Goal: Transaction & Acquisition: Obtain resource

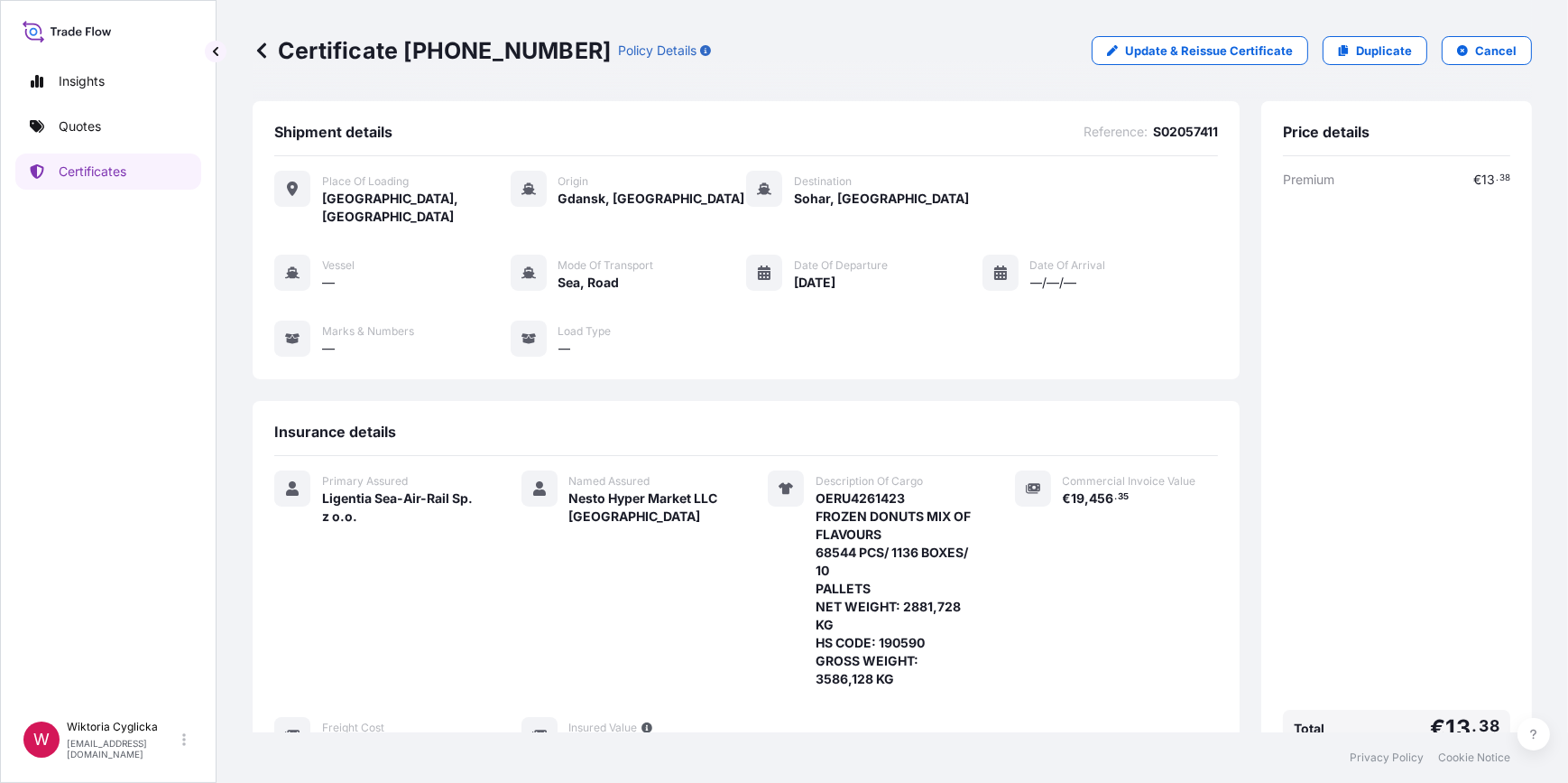
scroll to position [218, 0]
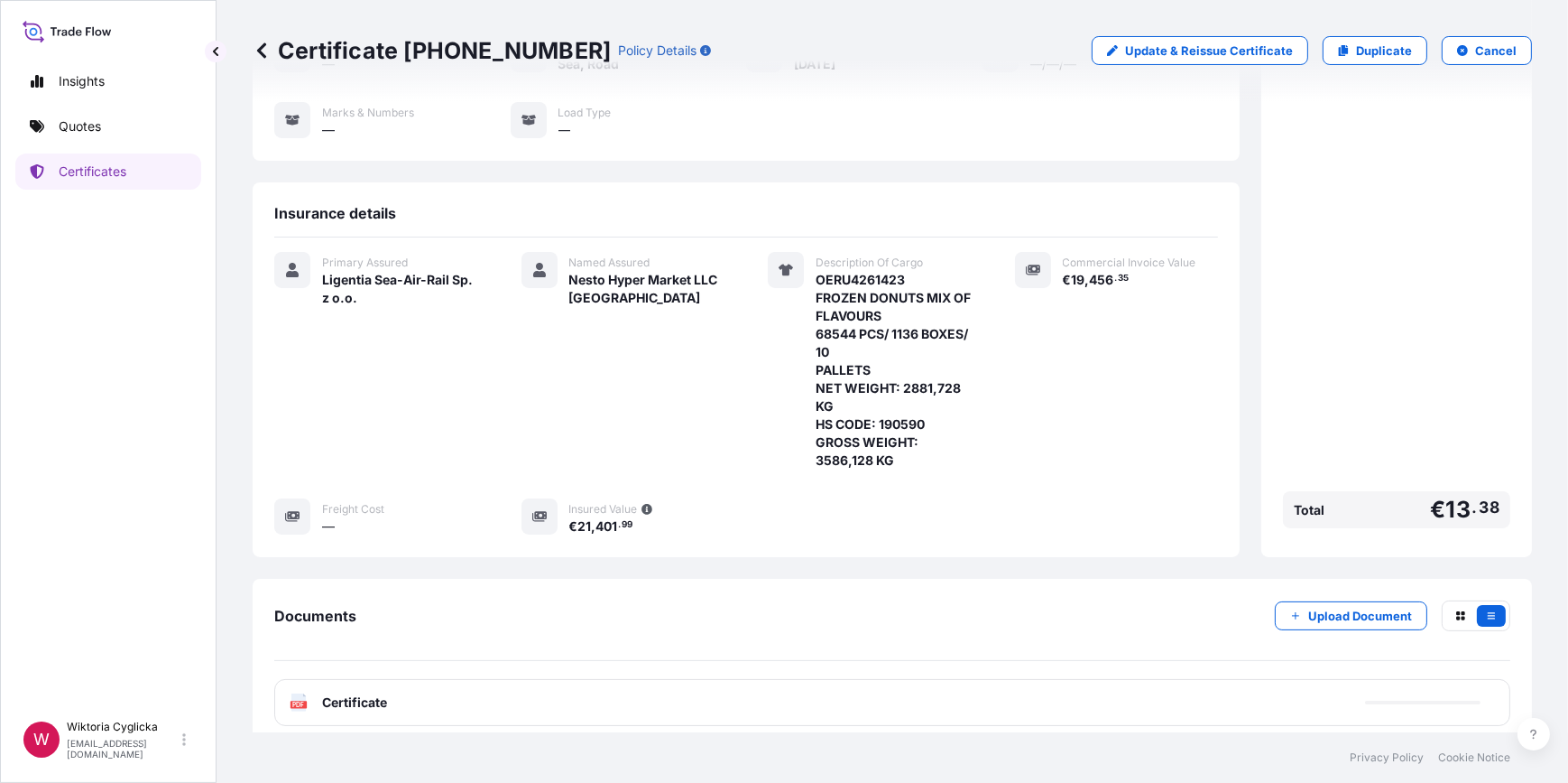
click at [109, 127] on link "Quotes" at bounding box center [108, 126] width 186 height 36
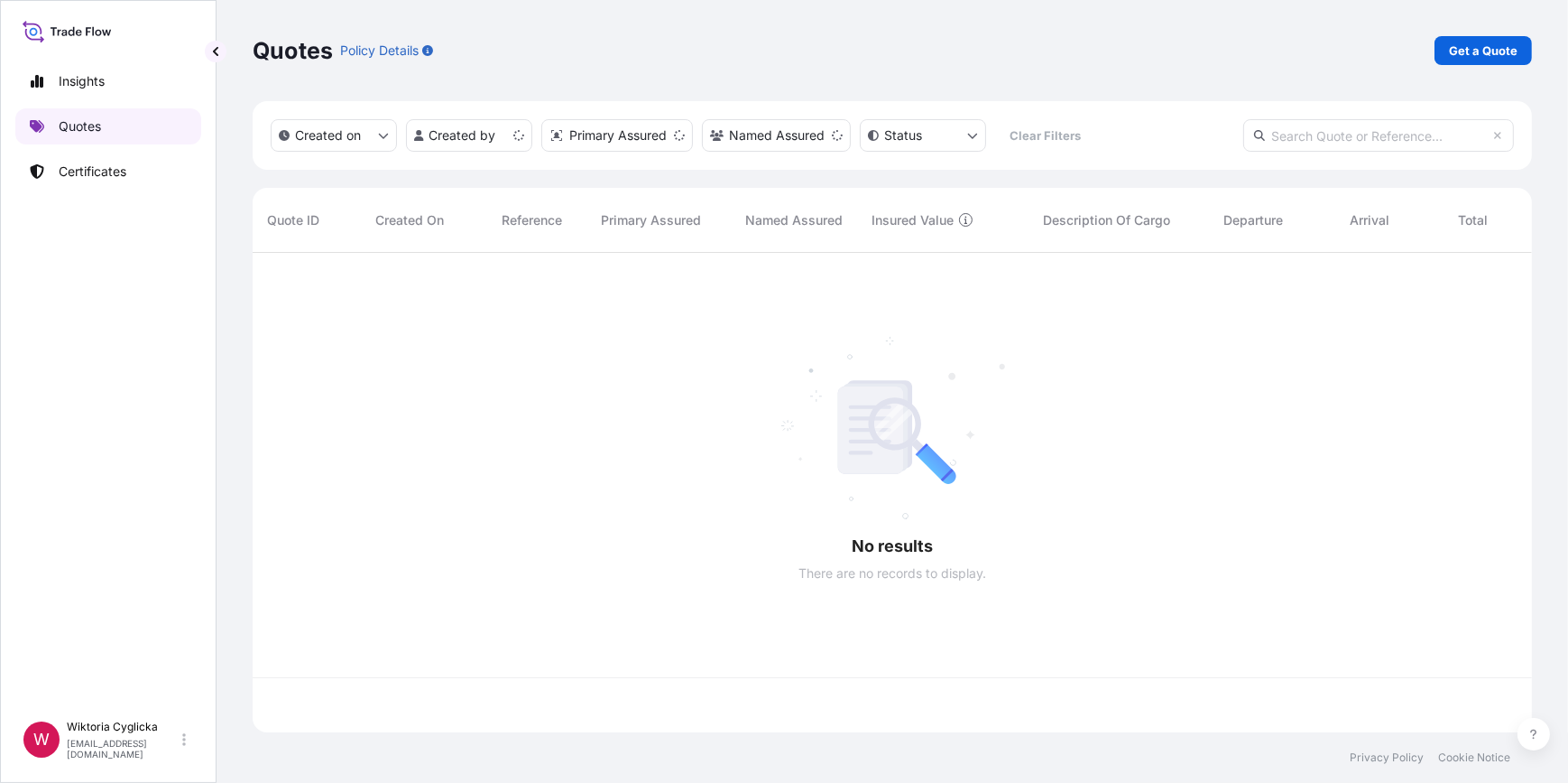
scroll to position [477, 1267]
click at [1472, 41] on p "Get a Quote" at bounding box center [1483, 50] width 69 height 18
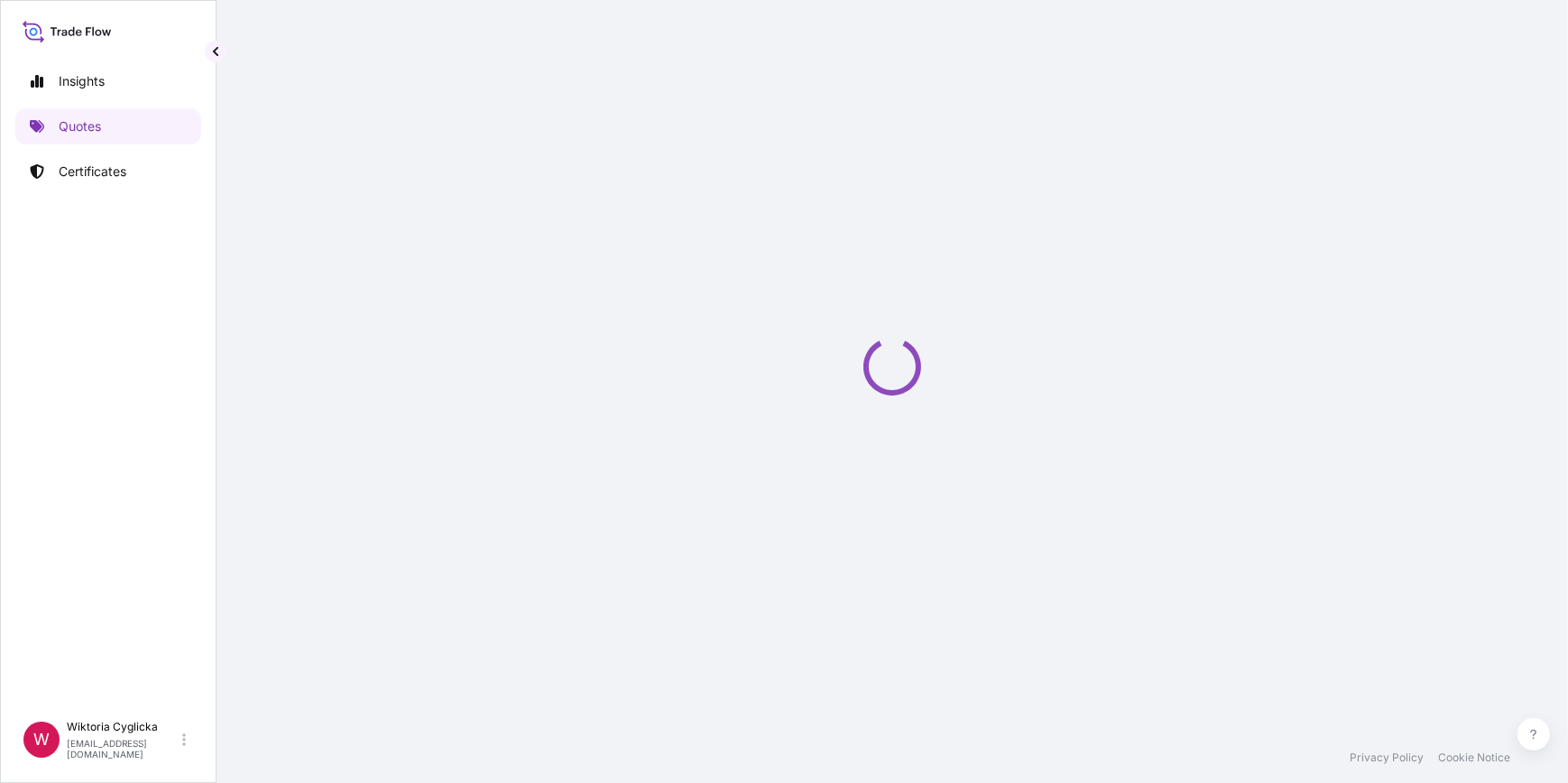
select select "Sea"
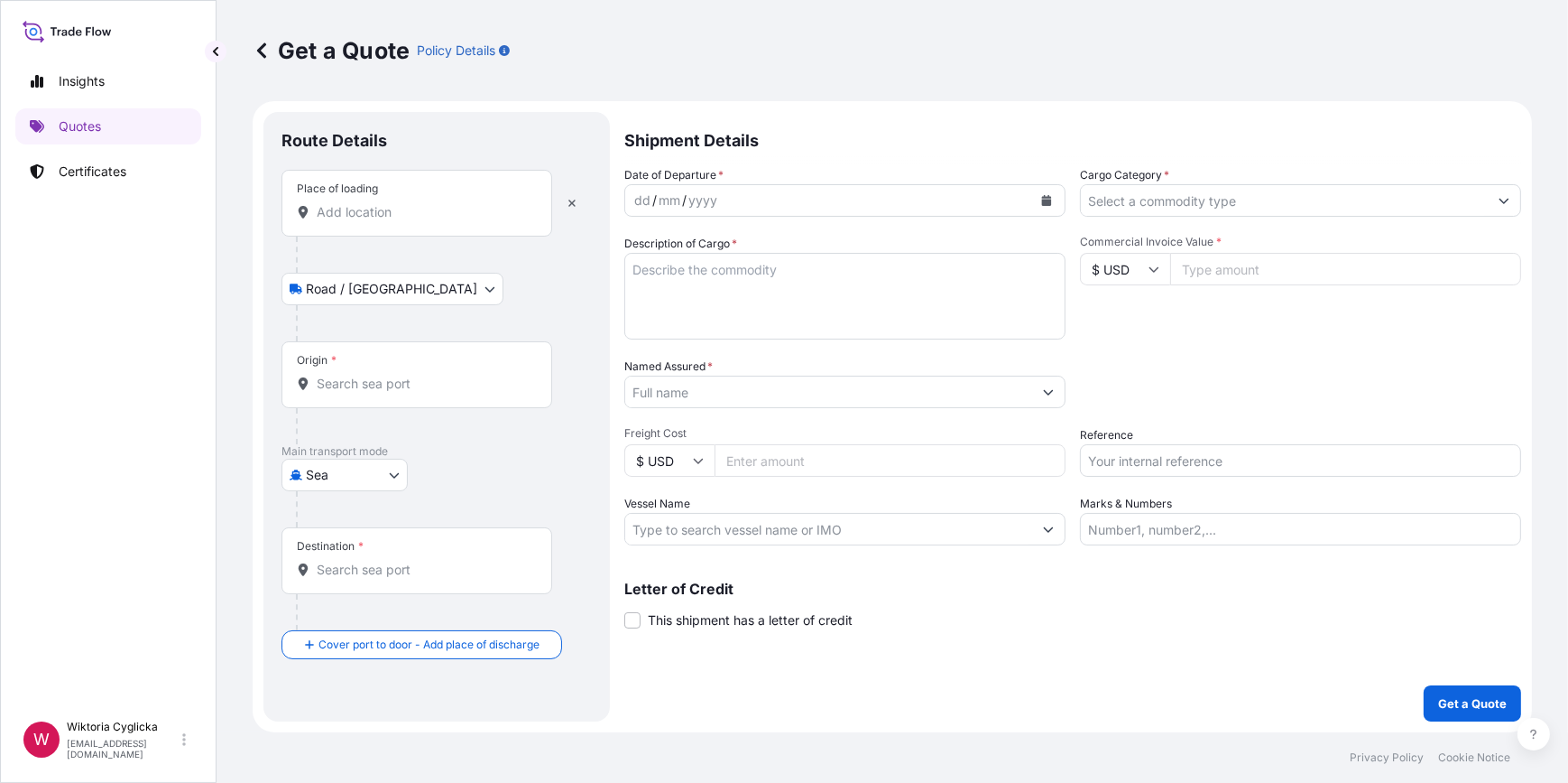
click at [1139, 202] on input "Cargo Category *" at bounding box center [1285, 200] width 407 height 32
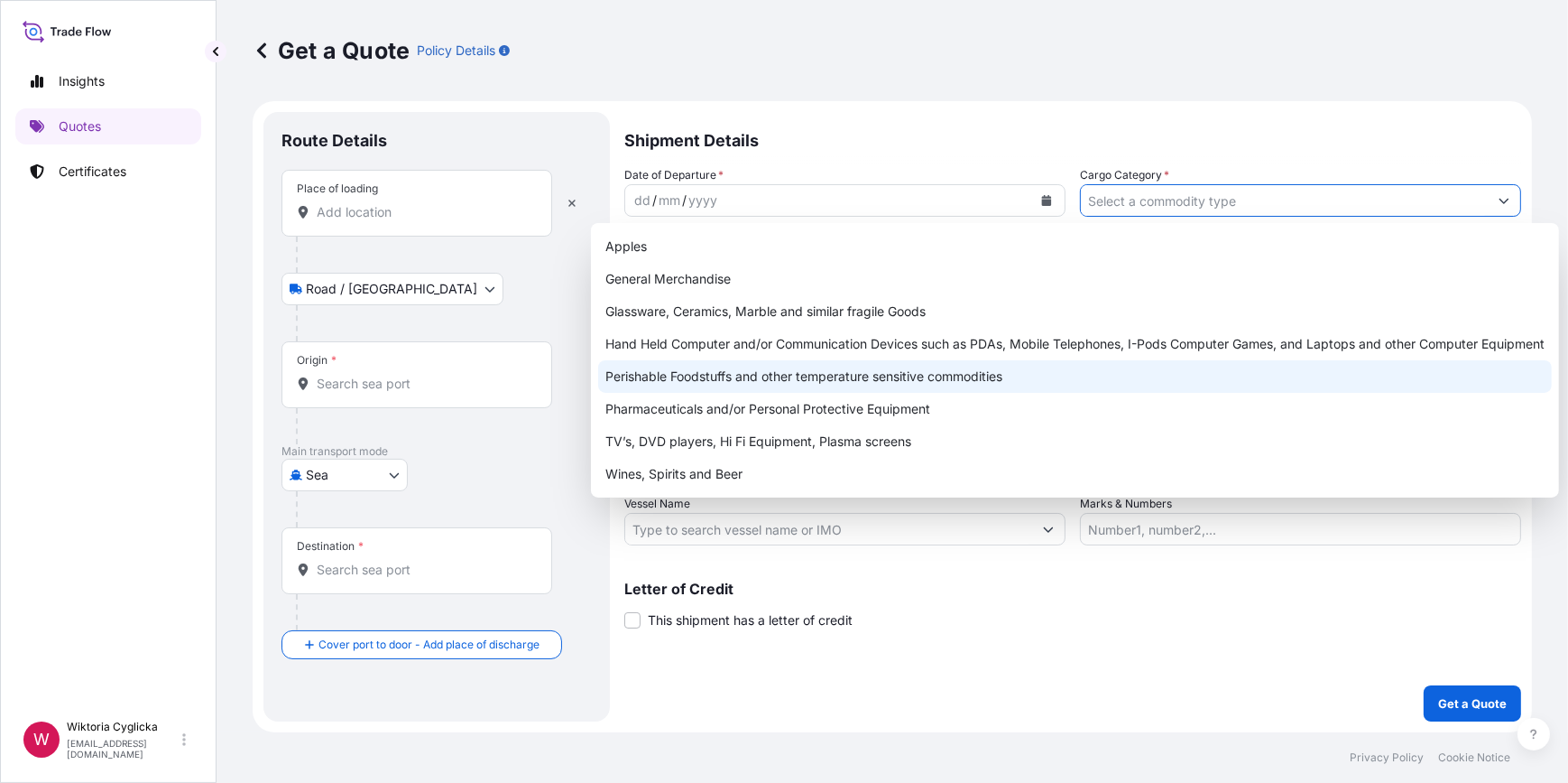
click at [684, 382] on div "Perishable Foodstuffs and other temperature sensitive commodities" at bounding box center [1075, 376] width 954 height 32
type input "Perishable Foodstuffs and other temperature sensitive commodities"
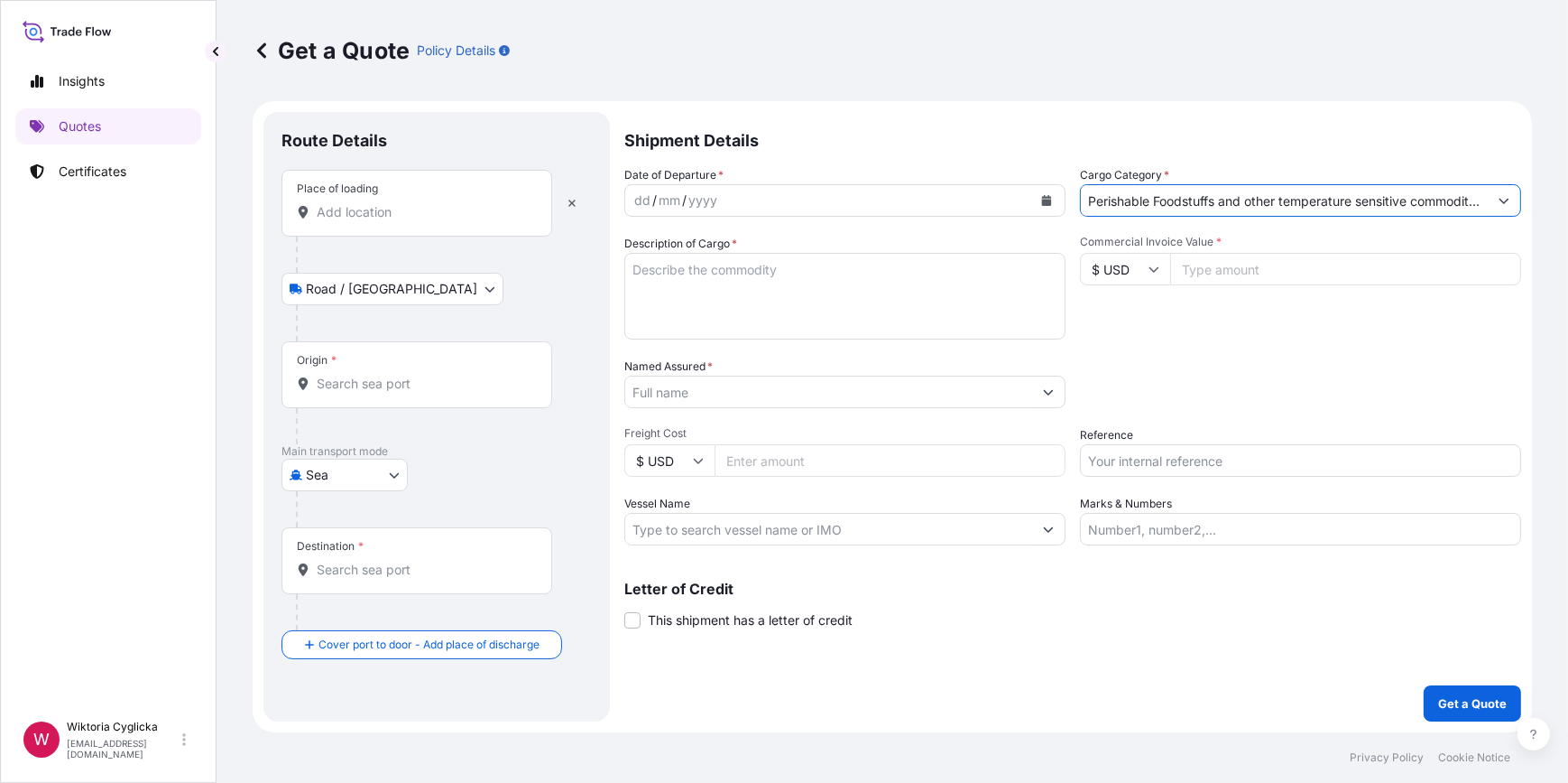
click at [1118, 473] on input "Reference" at bounding box center [1301, 460] width 441 height 32
paste input "S02063910"
type input "S02063910"
click at [1159, 388] on div "Packing Category Type to search a container mode Please select a primary mode o…" at bounding box center [1301, 382] width 441 height 50
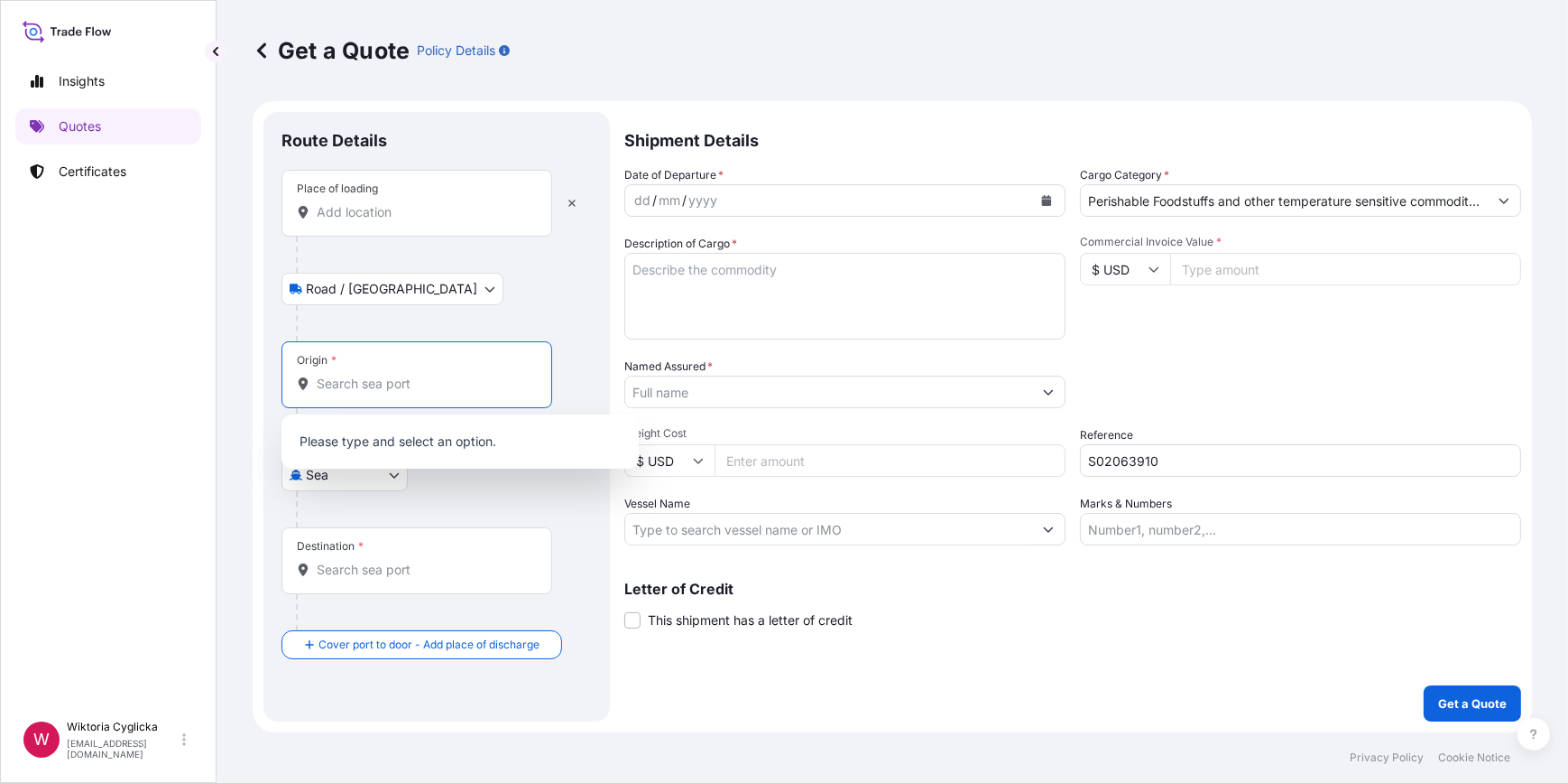
click at [368, 389] on input "Origin *" at bounding box center [423, 384] width 213 height 18
click at [365, 380] on input "Origin * Please select an origin" at bounding box center [423, 384] width 213 height 18
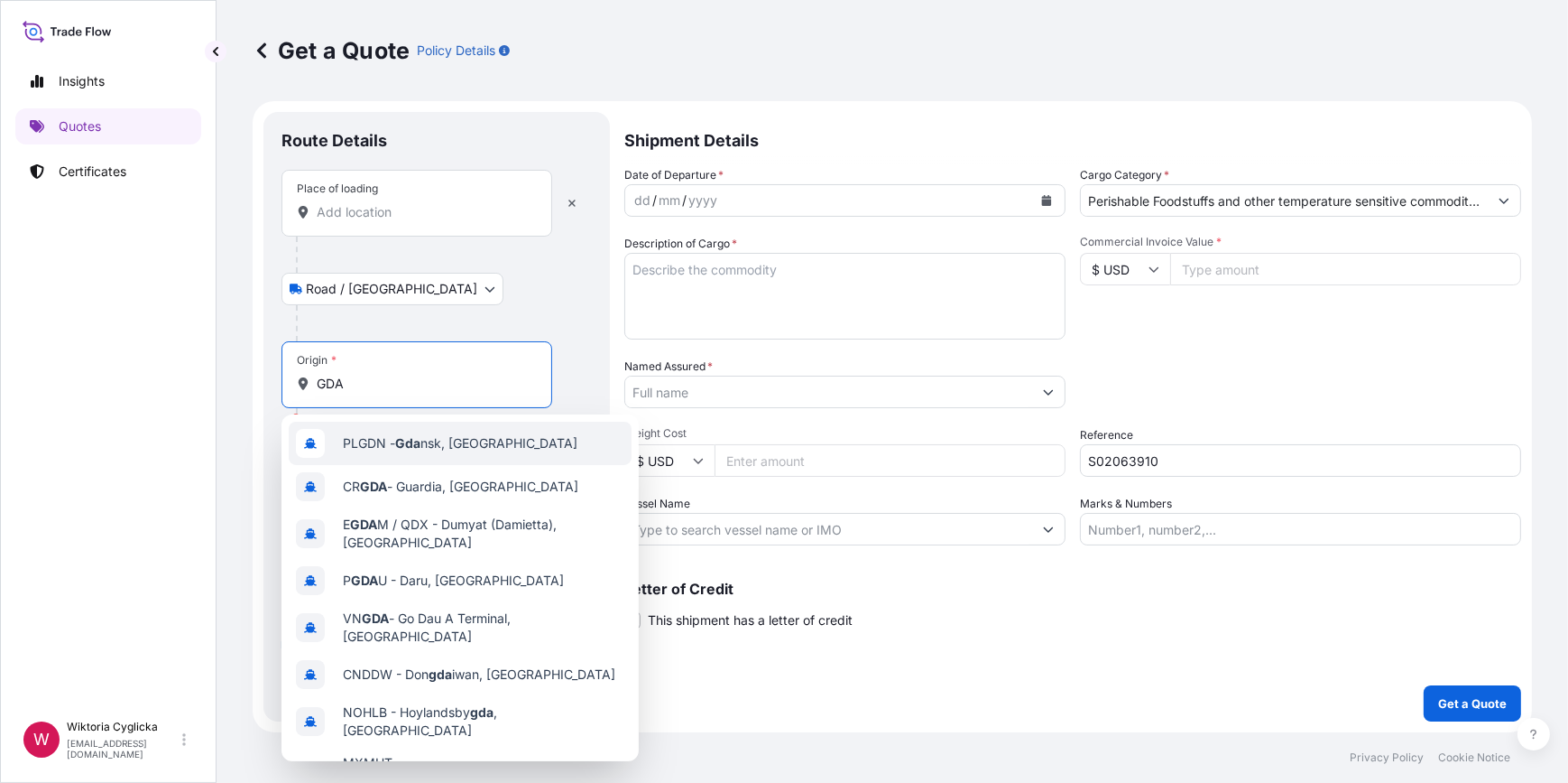
click at [397, 441] on span "PLGDN - Gda nsk, [GEOGRAPHIC_DATA]" at bounding box center [460, 444] width 235 height 18
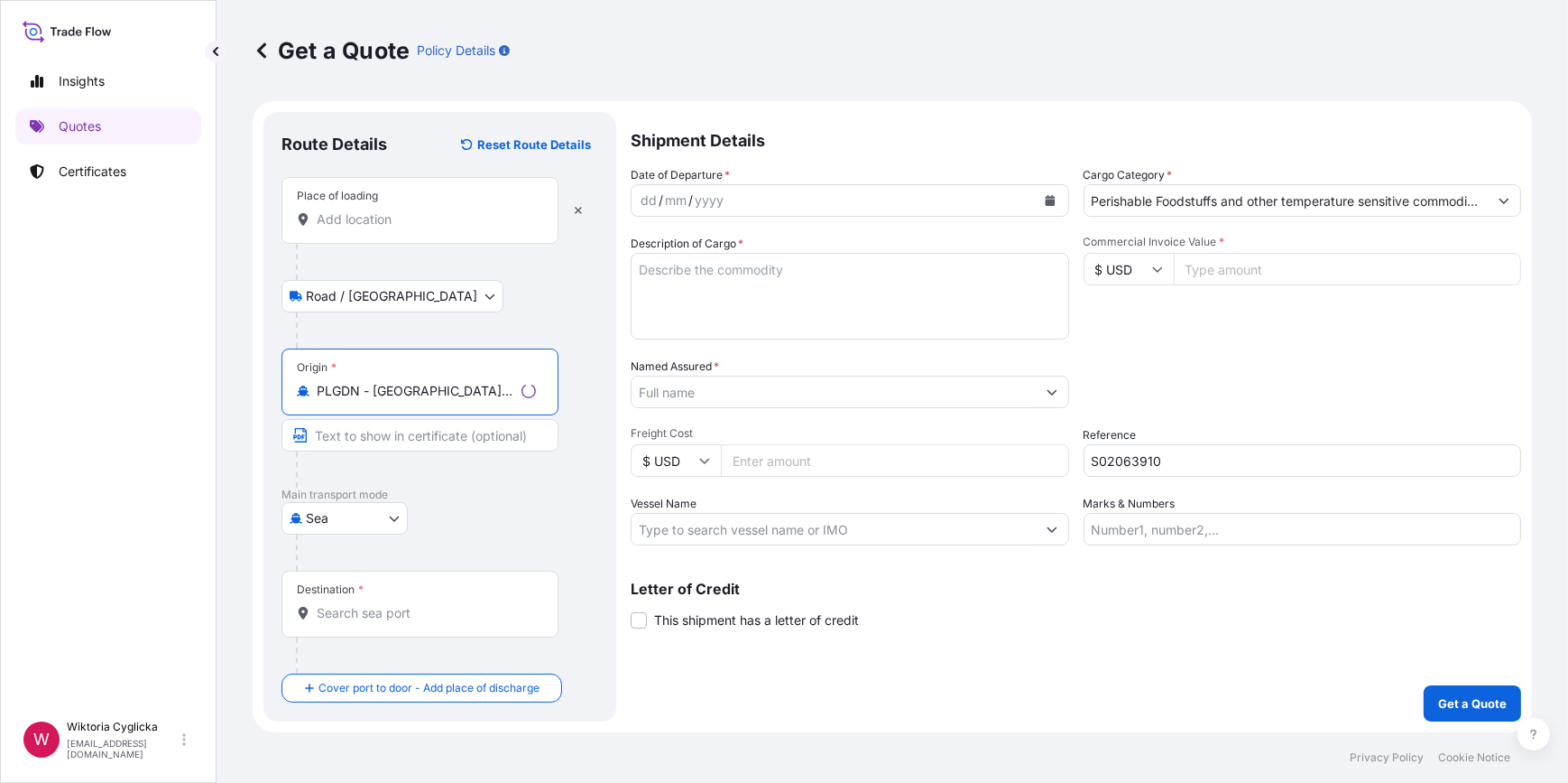
type input "PLGDN - [GEOGRAPHIC_DATA], [GEOGRAPHIC_DATA]"
click at [356, 622] on div "Destination *" at bounding box center [420, 604] width 277 height 67
click at [356, 622] on input "Destination *" at bounding box center [426, 613] width 219 height 18
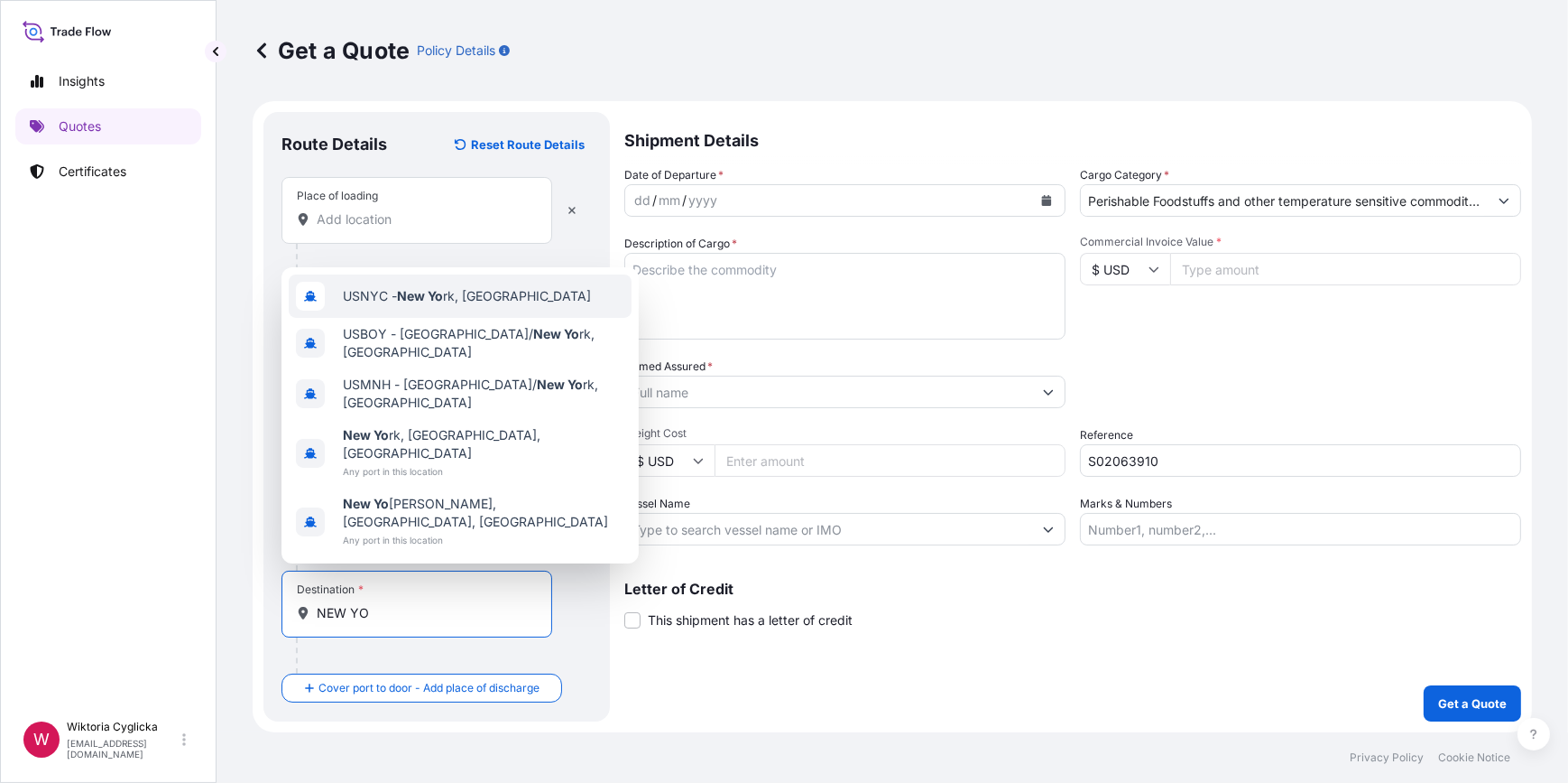
click at [461, 305] on span "USNYC - New Yo rk, [GEOGRAPHIC_DATA]" at bounding box center [467, 296] width 248 height 18
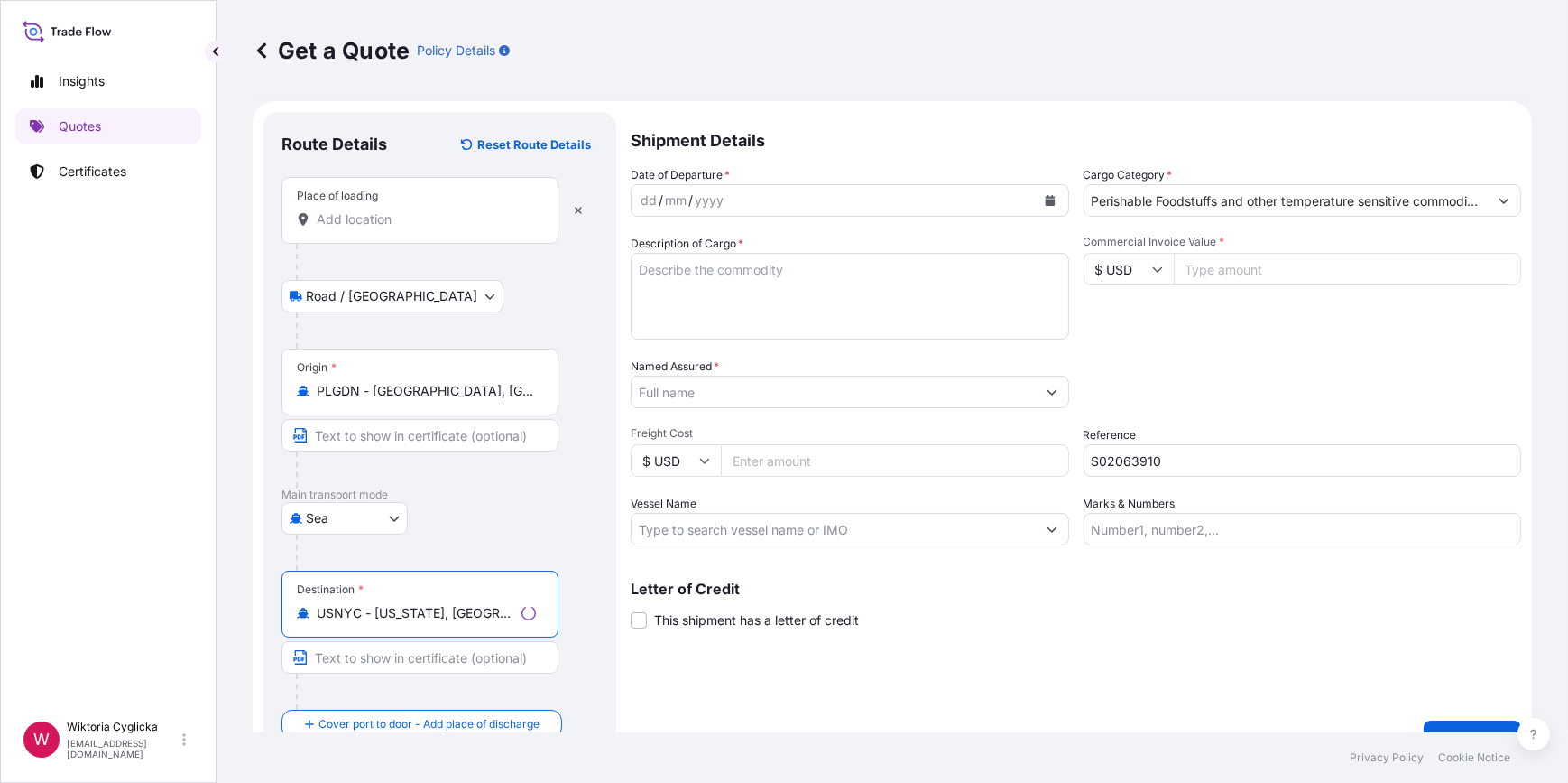
type input "USNYC - [US_STATE], [GEOGRAPHIC_DATA]"
click at [767, 296] on textarea "Description of Cargo *" at bounding box center [850, 296] width 438 height 87
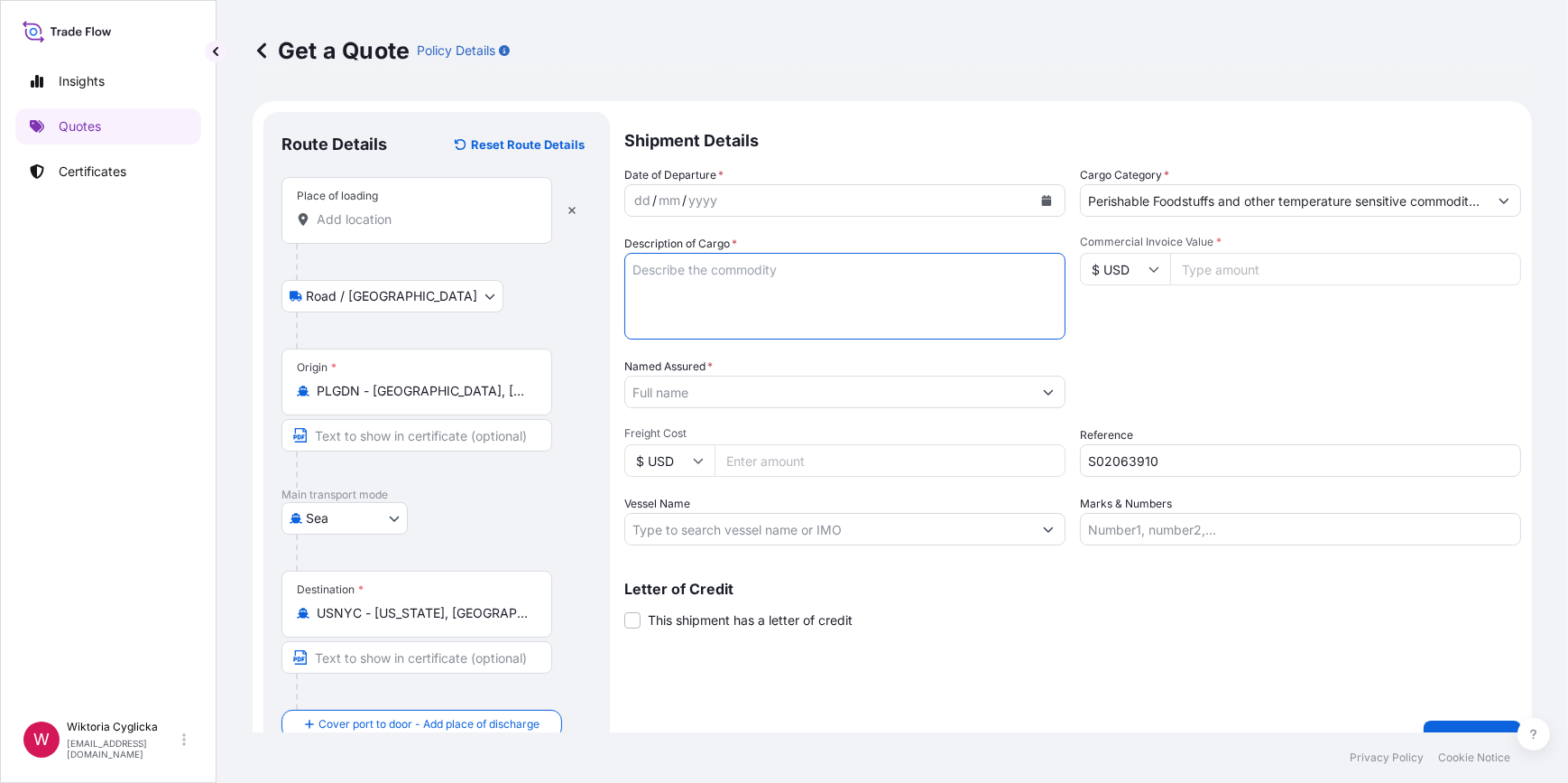
click at [740, 307] on textarea "Description of Cargo *" at bounding box center [844, 296] width 441 height 87
paste textarea "SZLU9453464"
drag, startPoint x: 758, startPoint y: 281, endPoint x: 514, endPoint y: 315, distance: 246.4
click at [758, 281] on textarea "SZLU9453464" at bounding box center [844, 296] width 441 height 87
click at [763, 280] on textarea "SZLU9453464" at bounding box center [844, 296] width 441 height 87
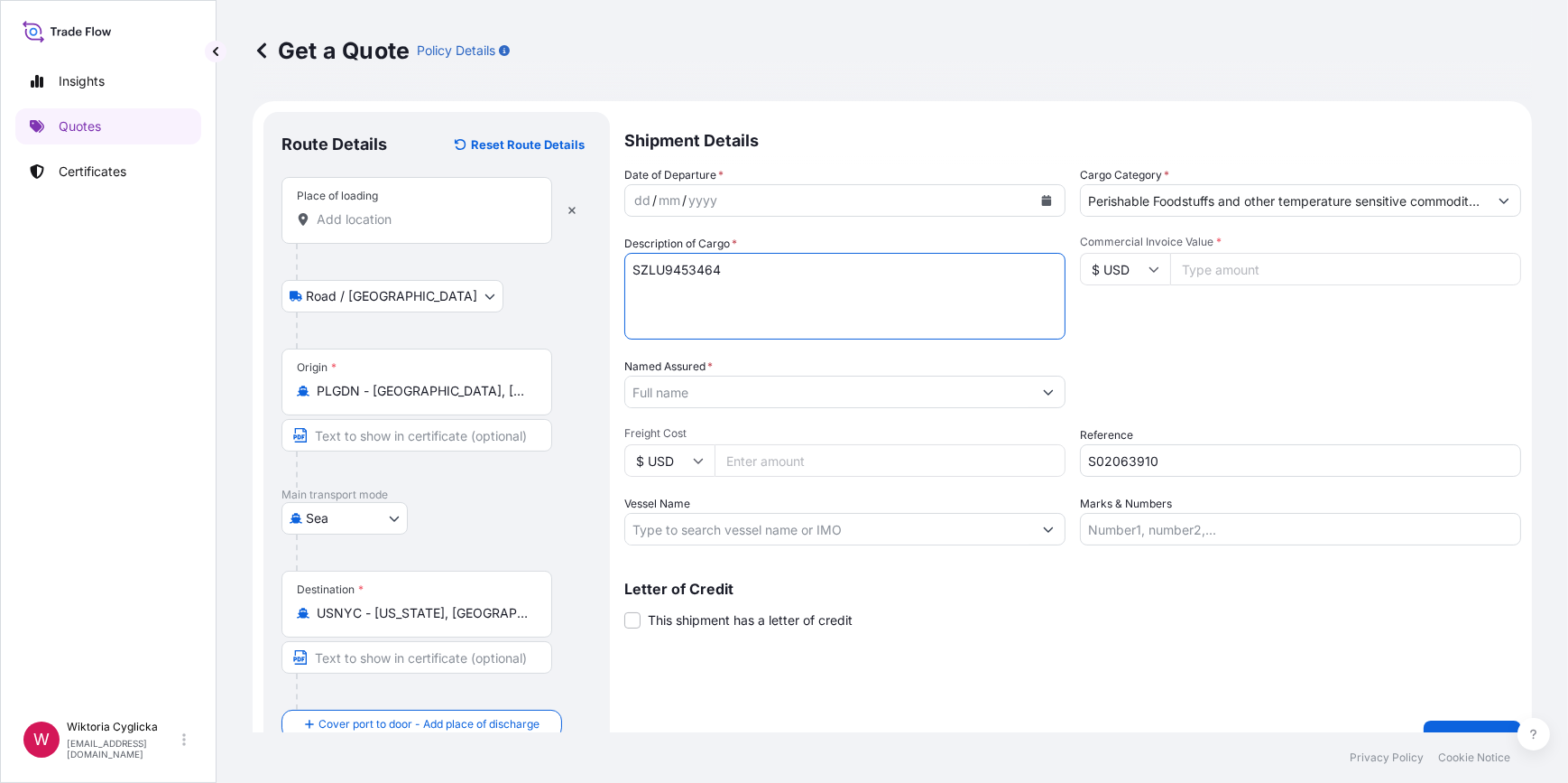
paste textarea "RED BEET JUICE CONCENTRATE 65 BRIX RED BEET JUICE CONCENTRATE 70 BRIX PO: [PHON…"
click at [632, 302] on textarea "SZLU9453464 RED BEET JUICE CONCENTRATE 65 BRIX RED BEET JUICE CONCENTRATE 70 BR…" at bounding box center [844, 296] width 441 height 87
click at [628, 325] on textarea "SZLU9453464 RED BEET JUICE CONCENTRATE 65 BRIX RED BEET JUICE CONCENTRATE 70 BR…" at bounding box center [844, 296] width 441 height 87
click at [629, 314] on textarea "SZLU9453464 RED BEET JUICE CONCENTRATE 65 BRIX RED BEET JUICE CONCENTRATE 70 BR…" at bounding box center [844, 296] width 441 height 87
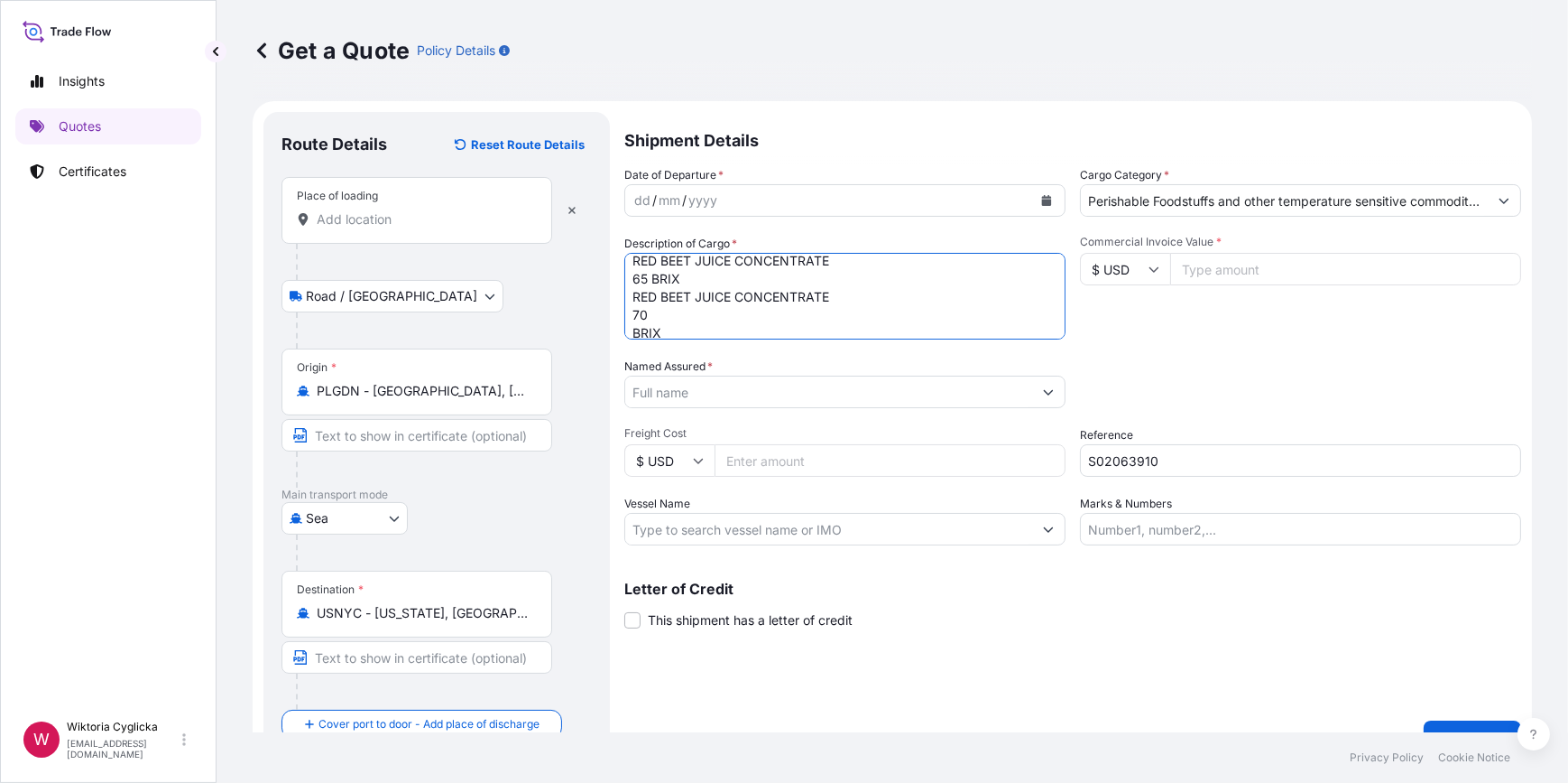
click at [627, 333] on textarea "SZLU9453464 RED BEET JUICE CONCENTRATE 65 BRIX RED BEET JUICE CONCENTRATE 70 BR…" at bounding box center [844, 296] width 441 height 87
click at [758, 318] on textarea "SZLU9453464 RED BEET JUICE CONCENTRATE 65 BRIX RED BEET JUICE CONCENTRATE 70 BR…" at bounding box center [844, 296] width 441 height 87
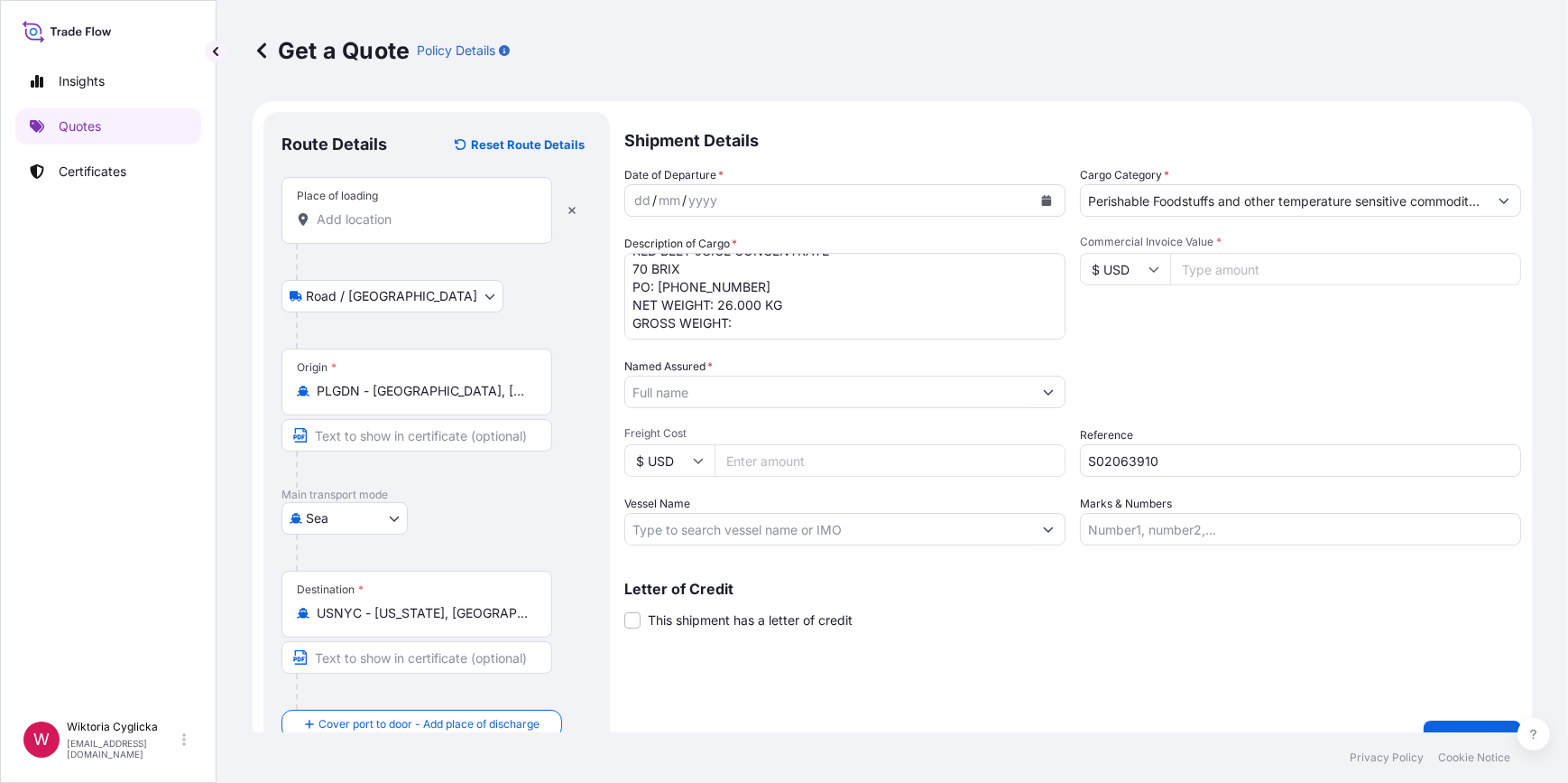
click at [745, 325] on textarea "SZLU9453464 RED BEET JUICE CONCENTRATE 65 BRIX RED BEET JUICE CONCENTRATE 70 BR…" at bounding box center [844, 296] width 441 height 87
paste textarea "27560.00"
click at [780, 325] on textarea "SZLU9453464 RED BEET JUICE CONCENTRATE 65 BRIX RED BEET JUICE CONCENTRATE 70 BR…" at bounding box center [844, 296] width 441 height 87
click at [809, 324] on textarea "SZLU9453464 RED BEET JUICE CONCENTRATE 65 BRIX RED BEET JUICE CONCENTRATE 70 BR…" at bounding box center [844, 296] width 441 height 87
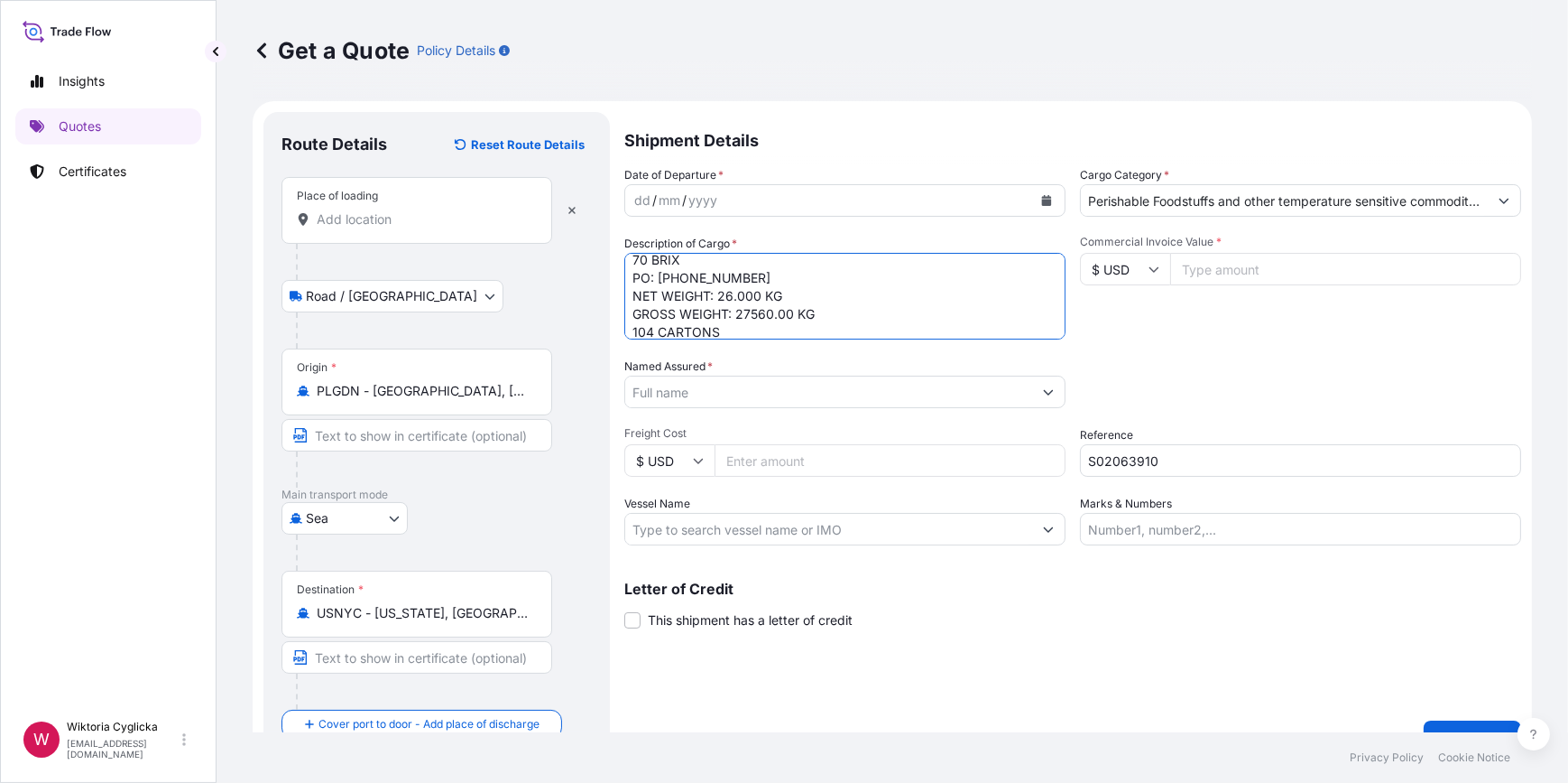
type textarea "SZLU9453464 RED BEET JUICE CONCENTRATE 65 BRIX RED BEET JUICE CONCENTRATE 70 BR…"
click at [1110, 335] on div "Commercial Invoice Value * $ USD" at bounding box center [1301, 287] width 441 height 104
click at [368, 232] on div "Place of loading" at bounding box center [416, 211] width 270 height 67
click at [368, 228] on input "Place of loading" at bounding box center [423, 219] width 213 height 18
paste input "TRZESZCZANY,"
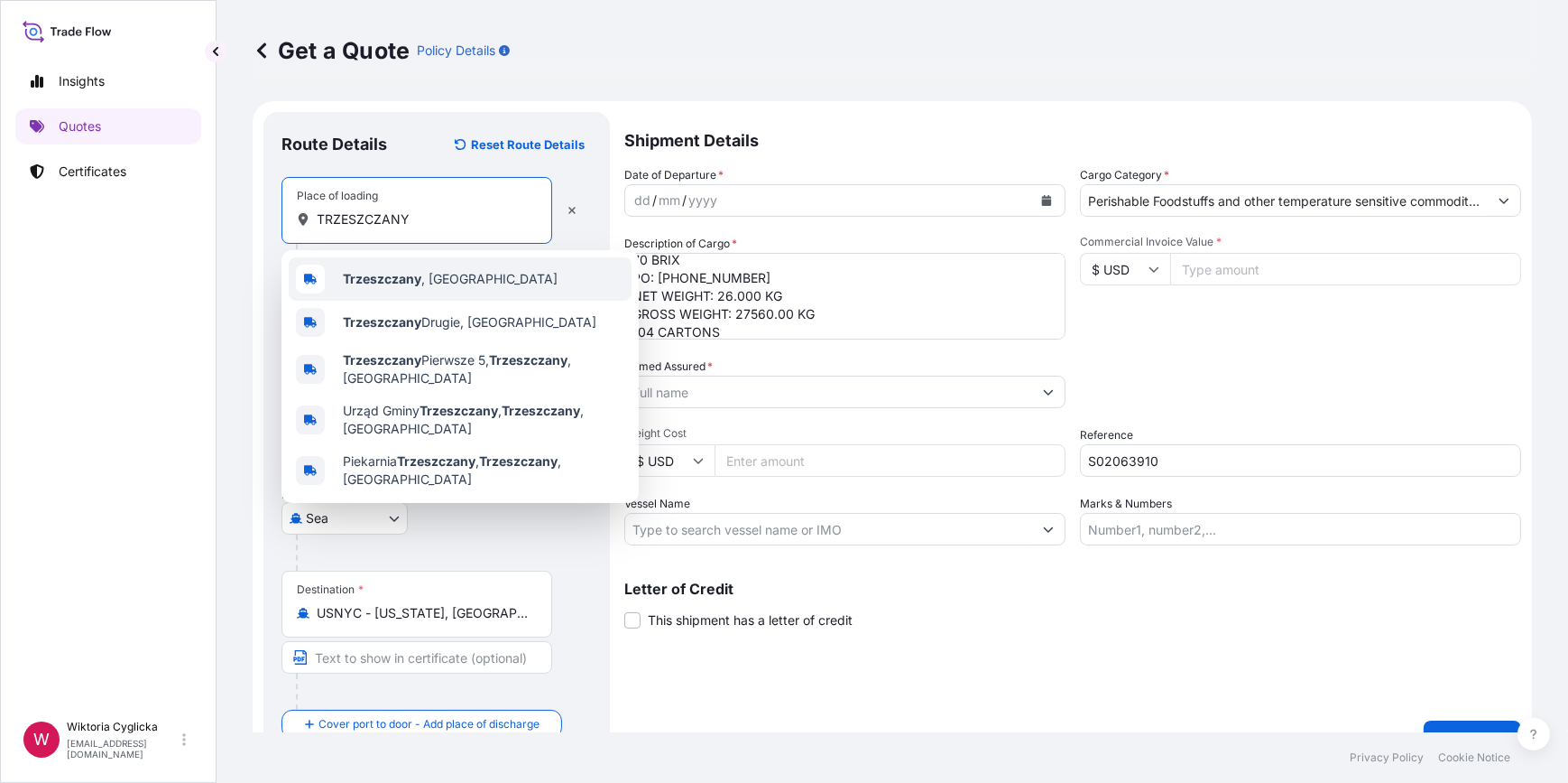
click at [370, 271] on b "Trzeszczany" at bounding box center [382, 278] width 79 height 16
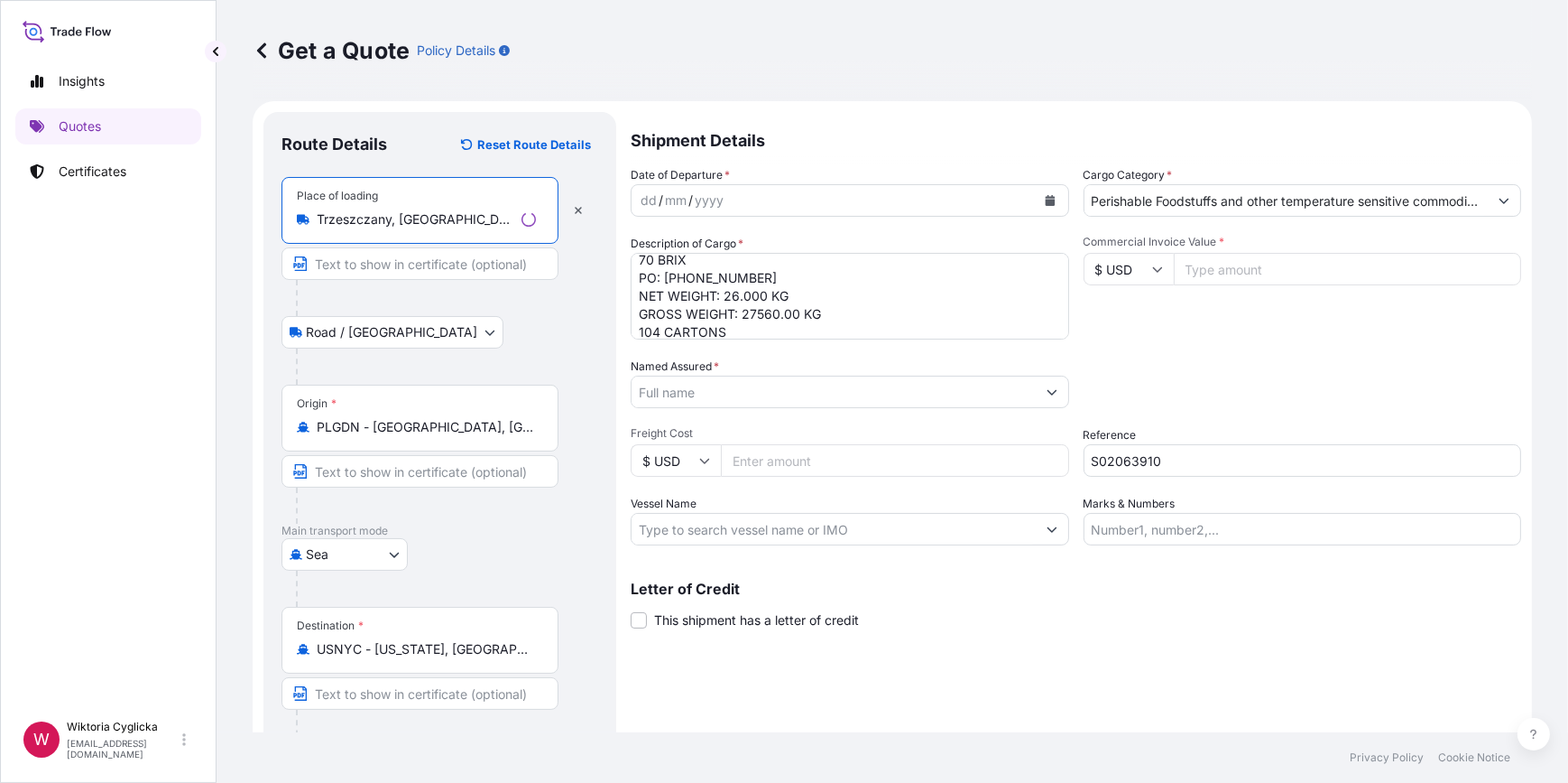
type input "Trzeszczany, [GEOGRAPHIC_DATA]"
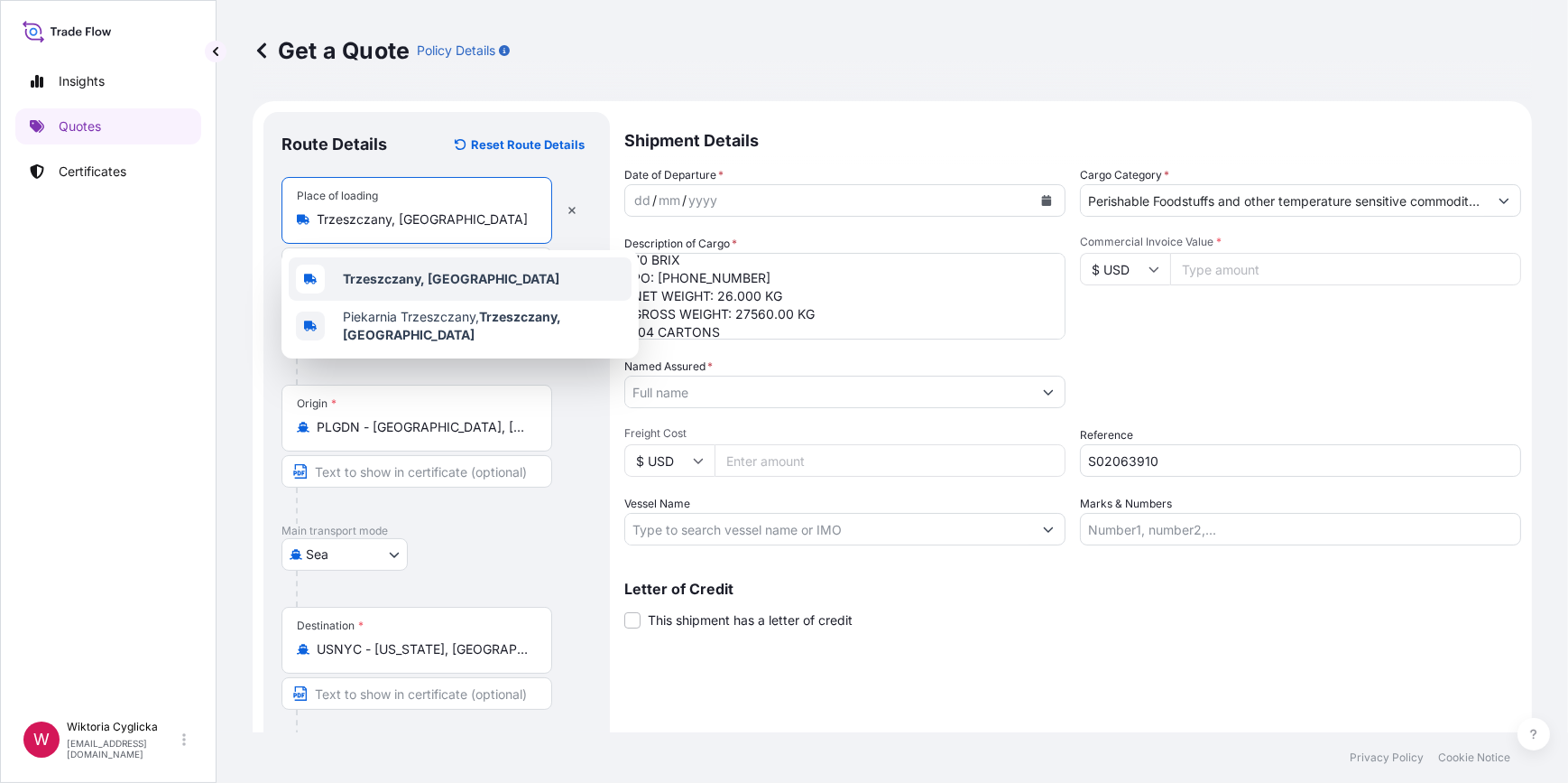
click at [486, 271] on div "Trzeszczany, [GEOGRAPHIC_DATA]" at bounding box center [460, 279] width 343 height 43
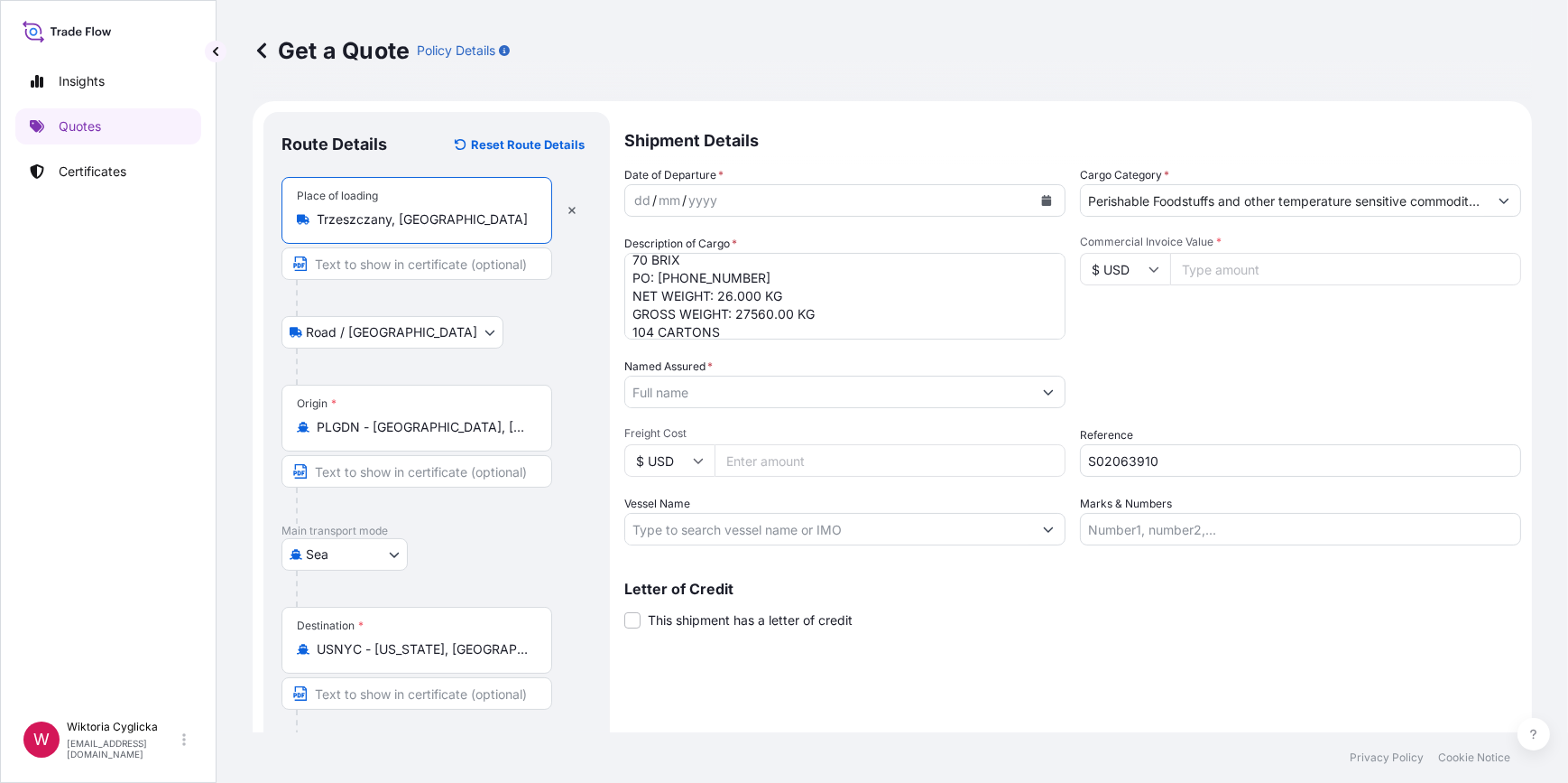
click at [1042, 198] on icon "Calendar" at bounding box center [1047, 200] width 10 height 11
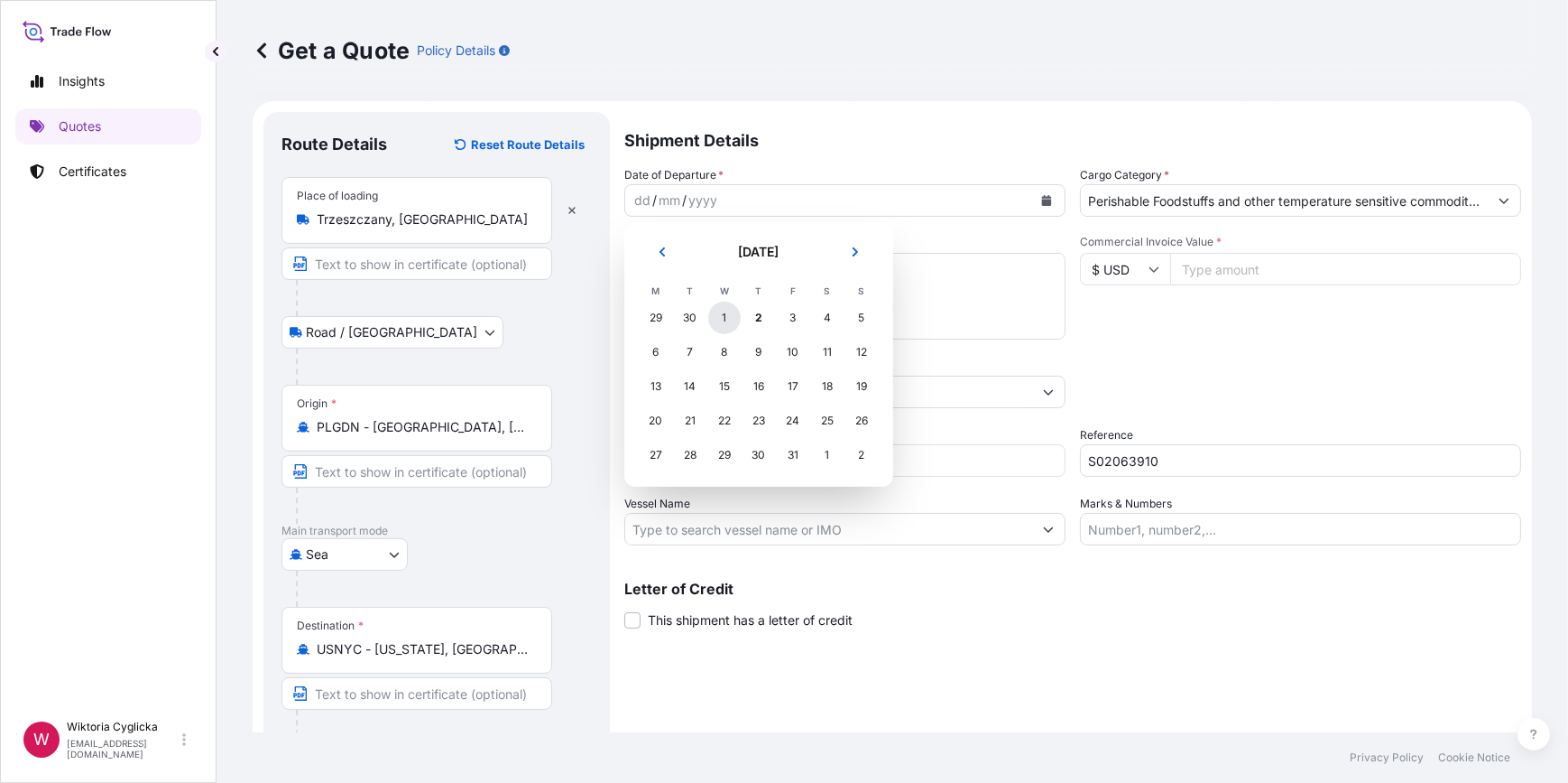
click at [725, 319] on div "1" at bounding box center [725, 318] width 32 height 32
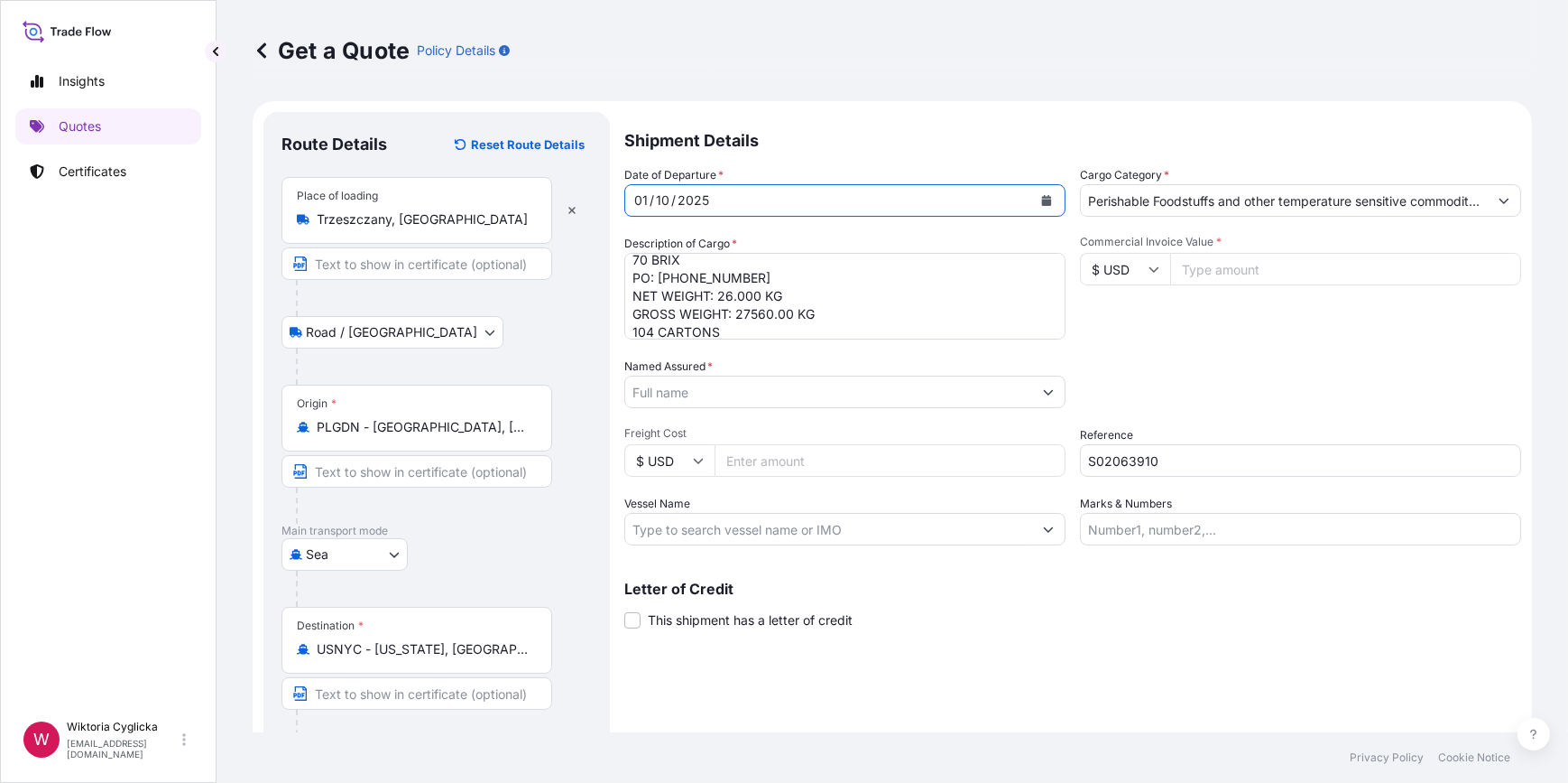
click at [1290, 402] on div "Packing Category Type to search a container mode Please select a primary mode o…" at bounding box center [1301, 382] width 441 height 50
click at [692, 396] on input "Named Assured *" at bounding box center [829, 392] width 407 height 32
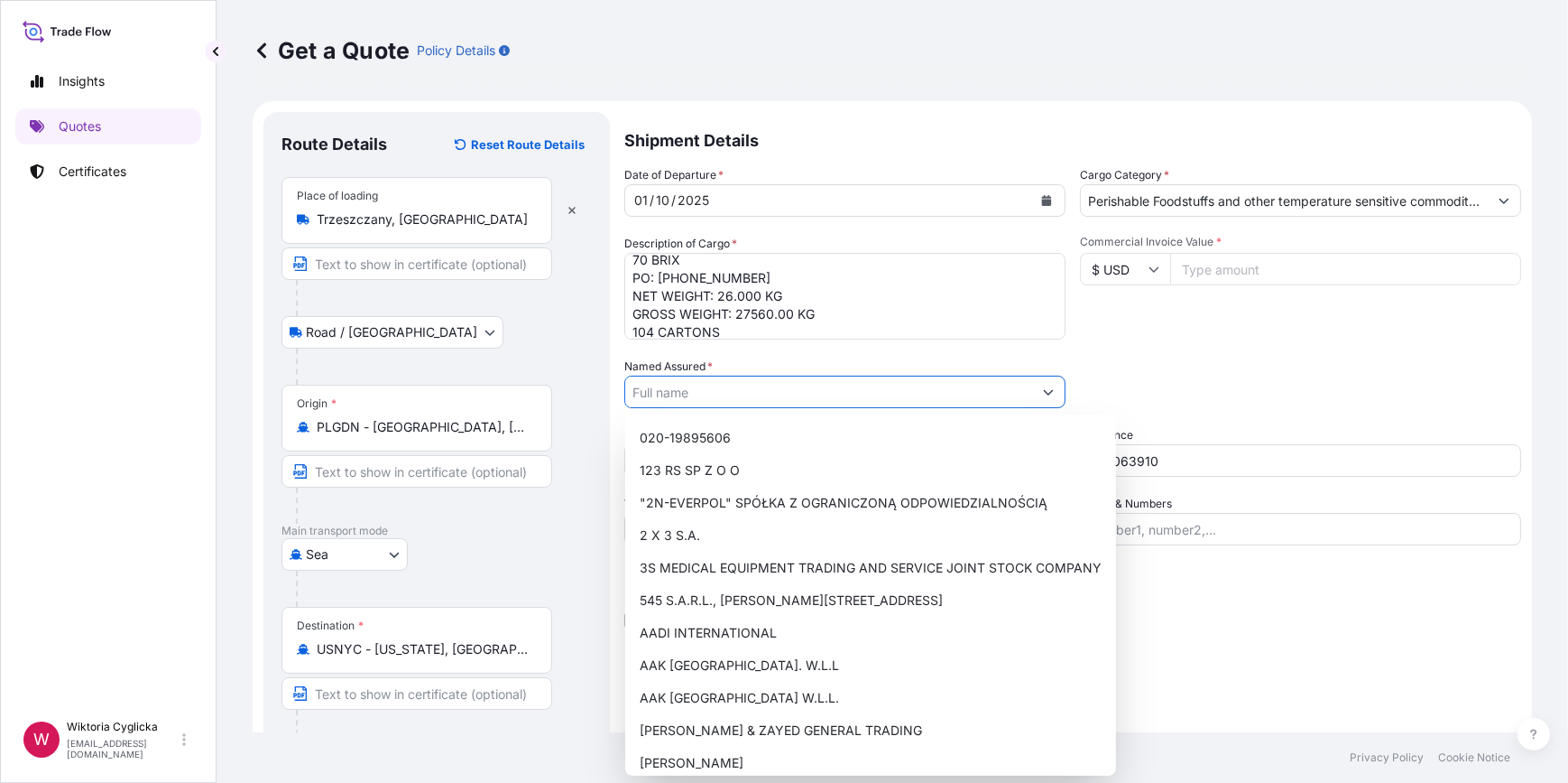
paste input "GREENWOOD ASSOCIATES, INC"
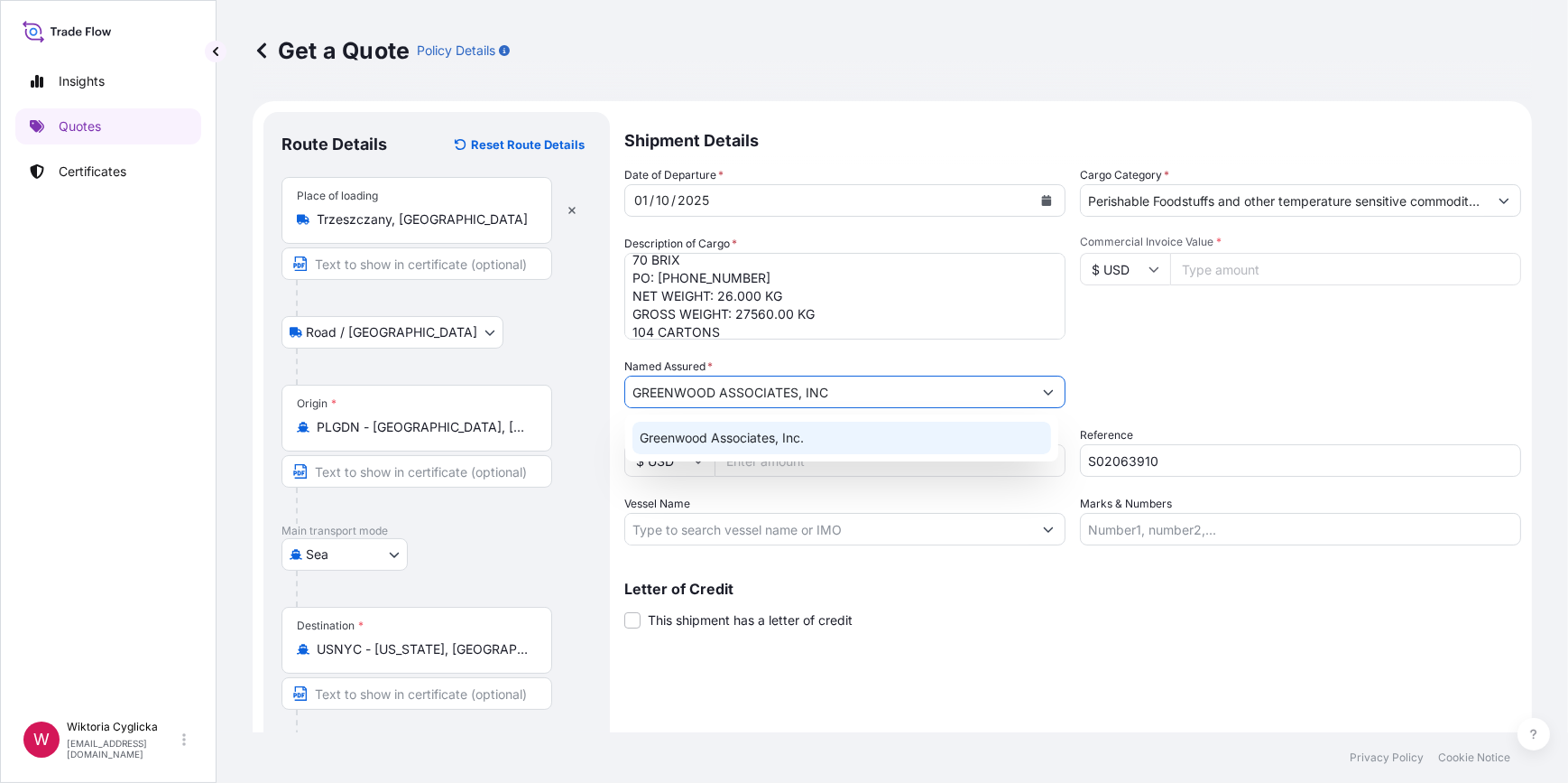
click at [706, 429] on div "Greenwood Associates, Inc." at bounding box center [842, 438] width 419 height 32
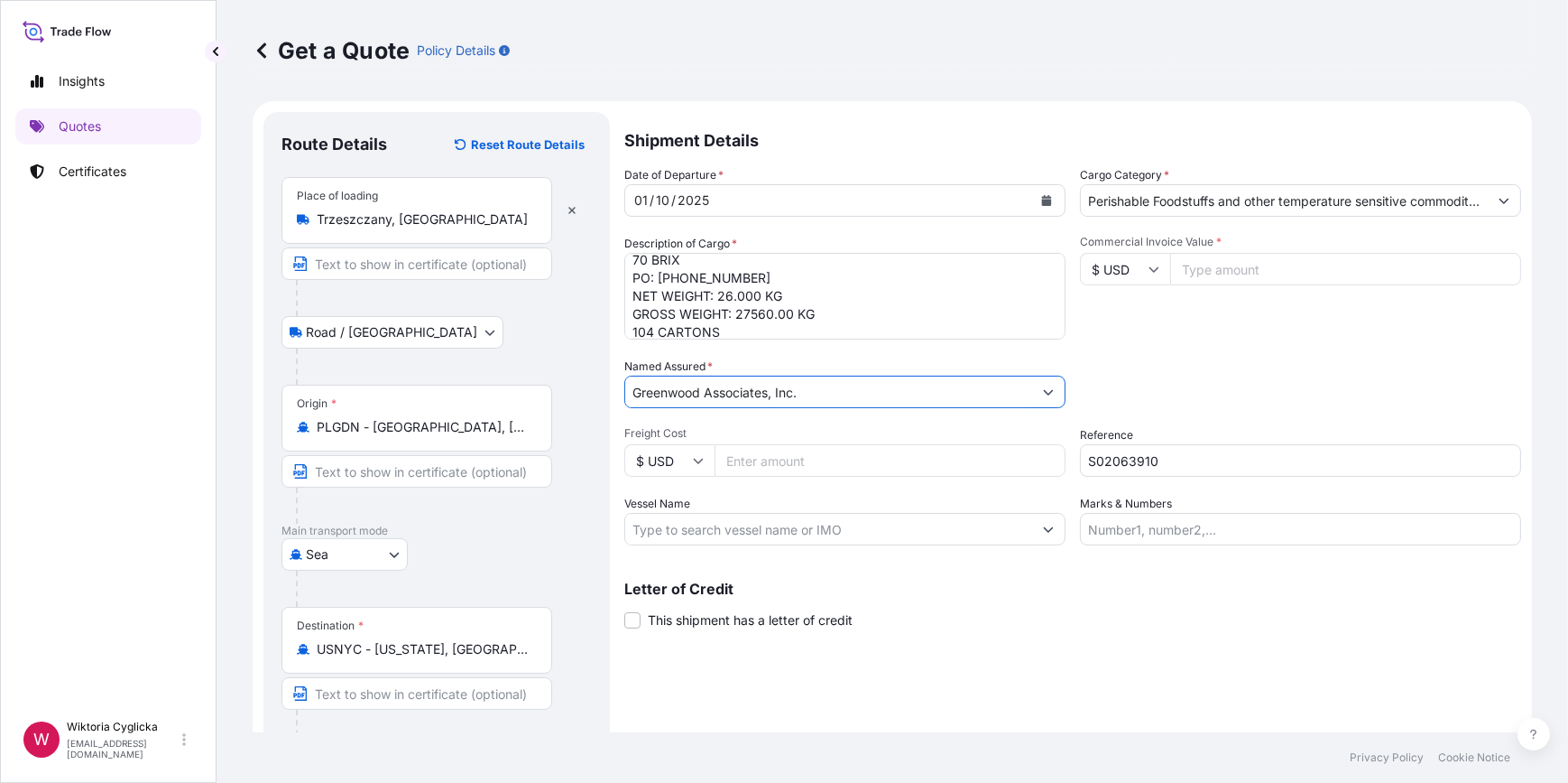
type input "Greenwood Associates, Inc."
click at [1233, 270] on input "Commercial Invoice Value *" at bounding box center [1345, 269] width 351 height 32
type input "82363"
type input "82363.20"
click at [1234, 332] on div "Commercial Invoice Value * $ USD 82363.20" at bounding box center [1301, 287] width 441 height 104
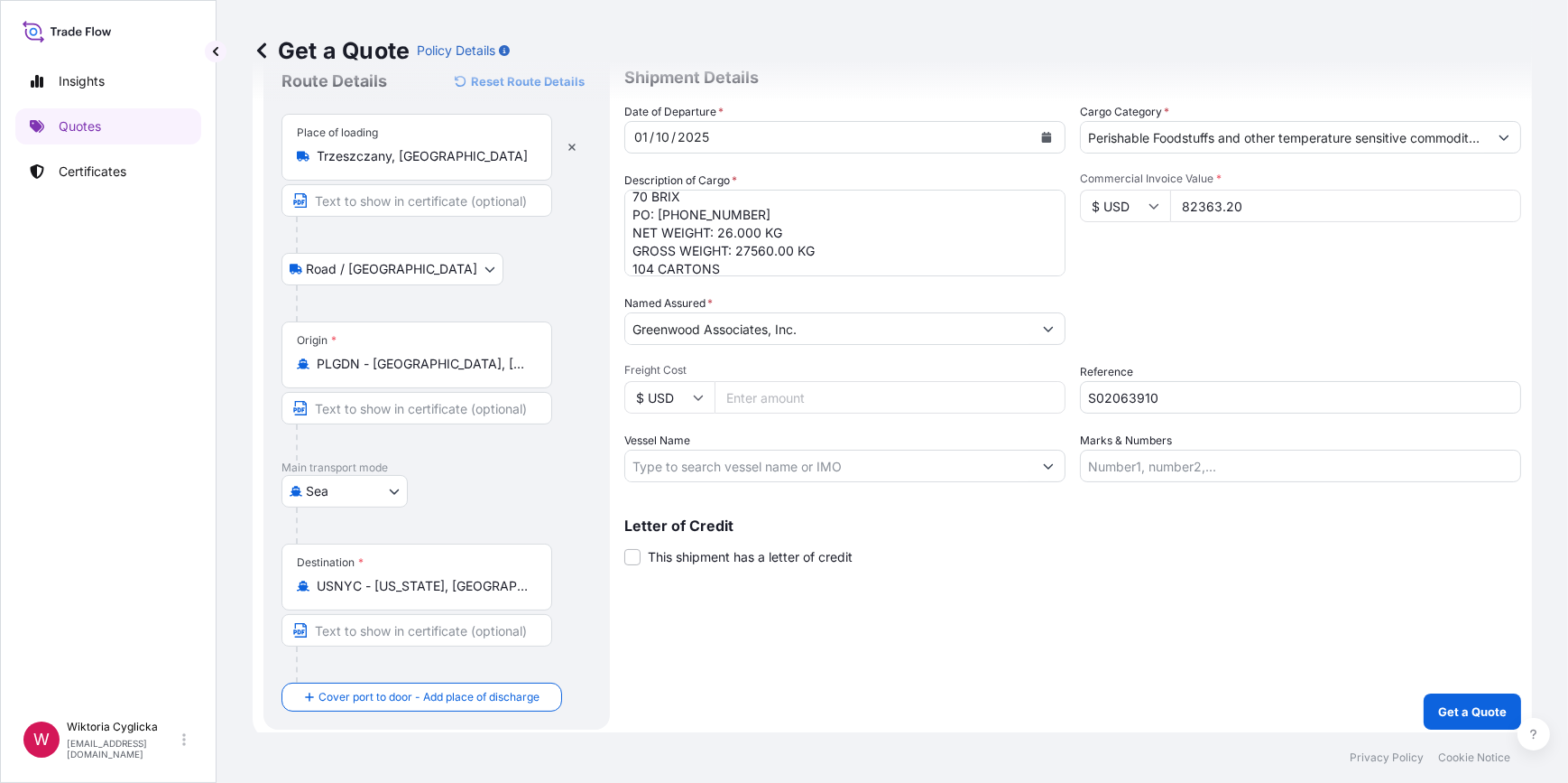
scroll to position [71, 0]
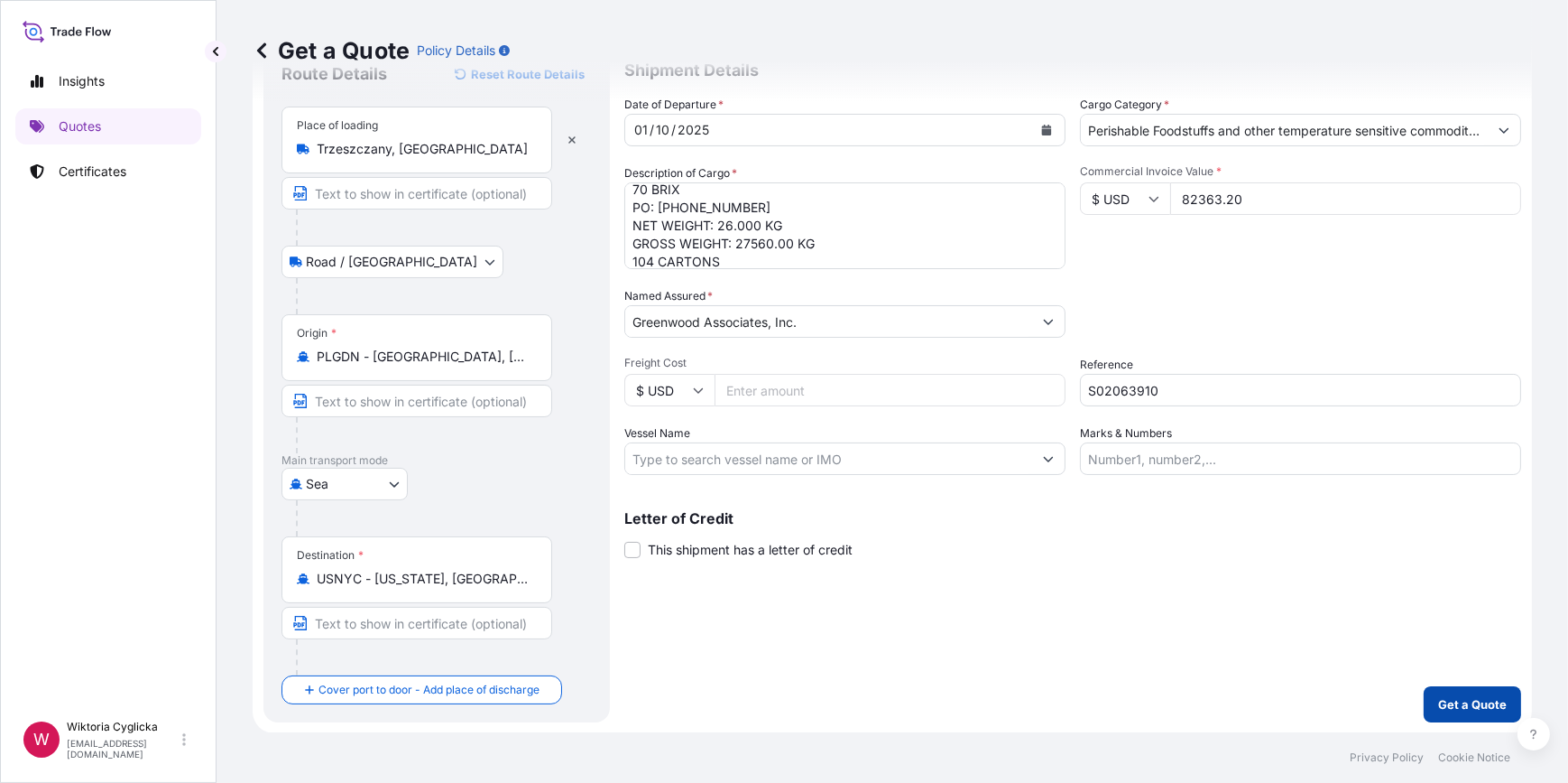
click at [1425, 694] on button "Get a Quote" at bounding box center [1472, 704] width 97 height 36
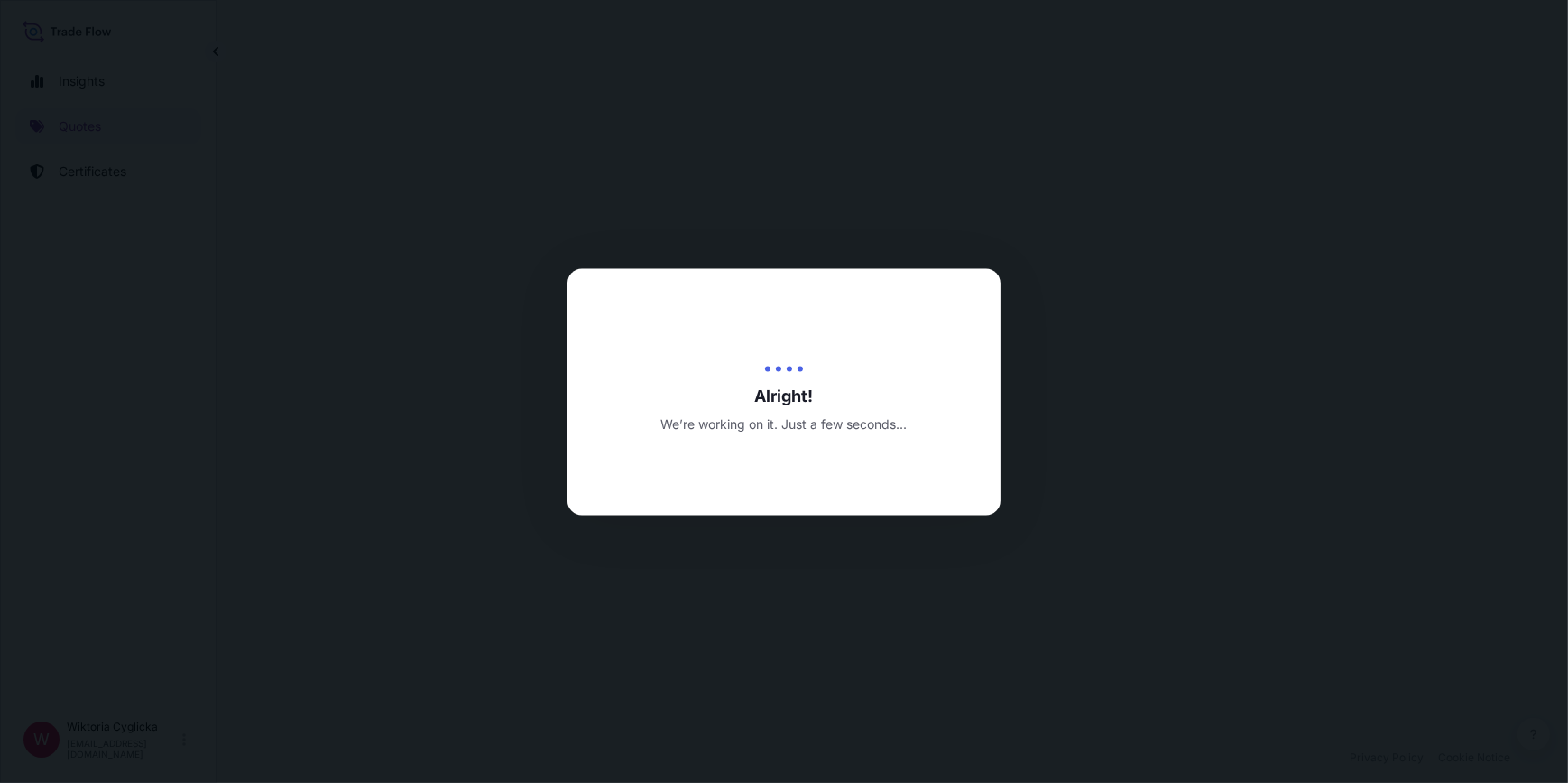
select select "Road / [GEOGRAPHIC_DATA]"
select select "Sea"
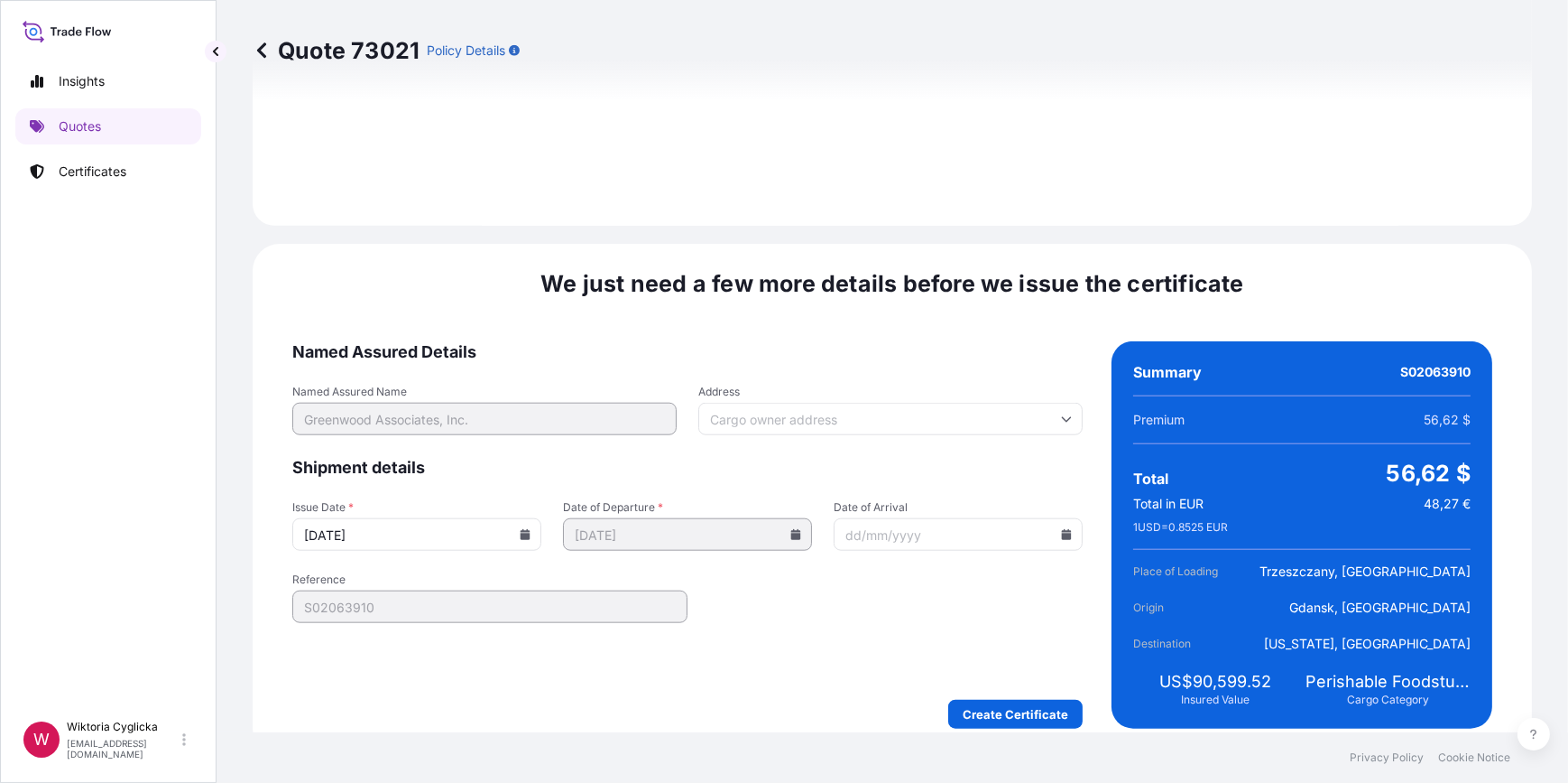
scroll to position [2255, 0]
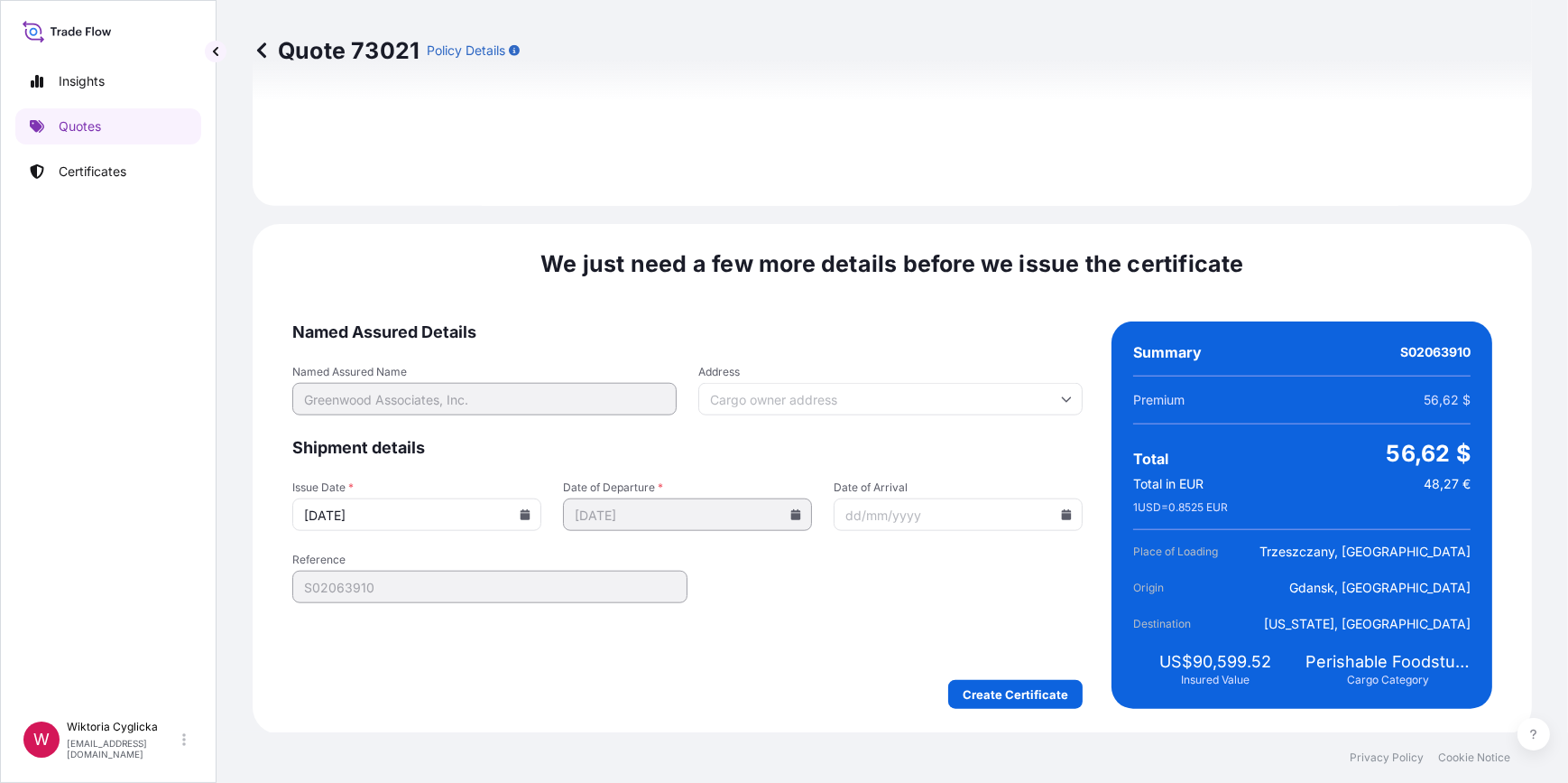
click at [527, 512] on icon at bounding box center [525, 514] width 11 height 11
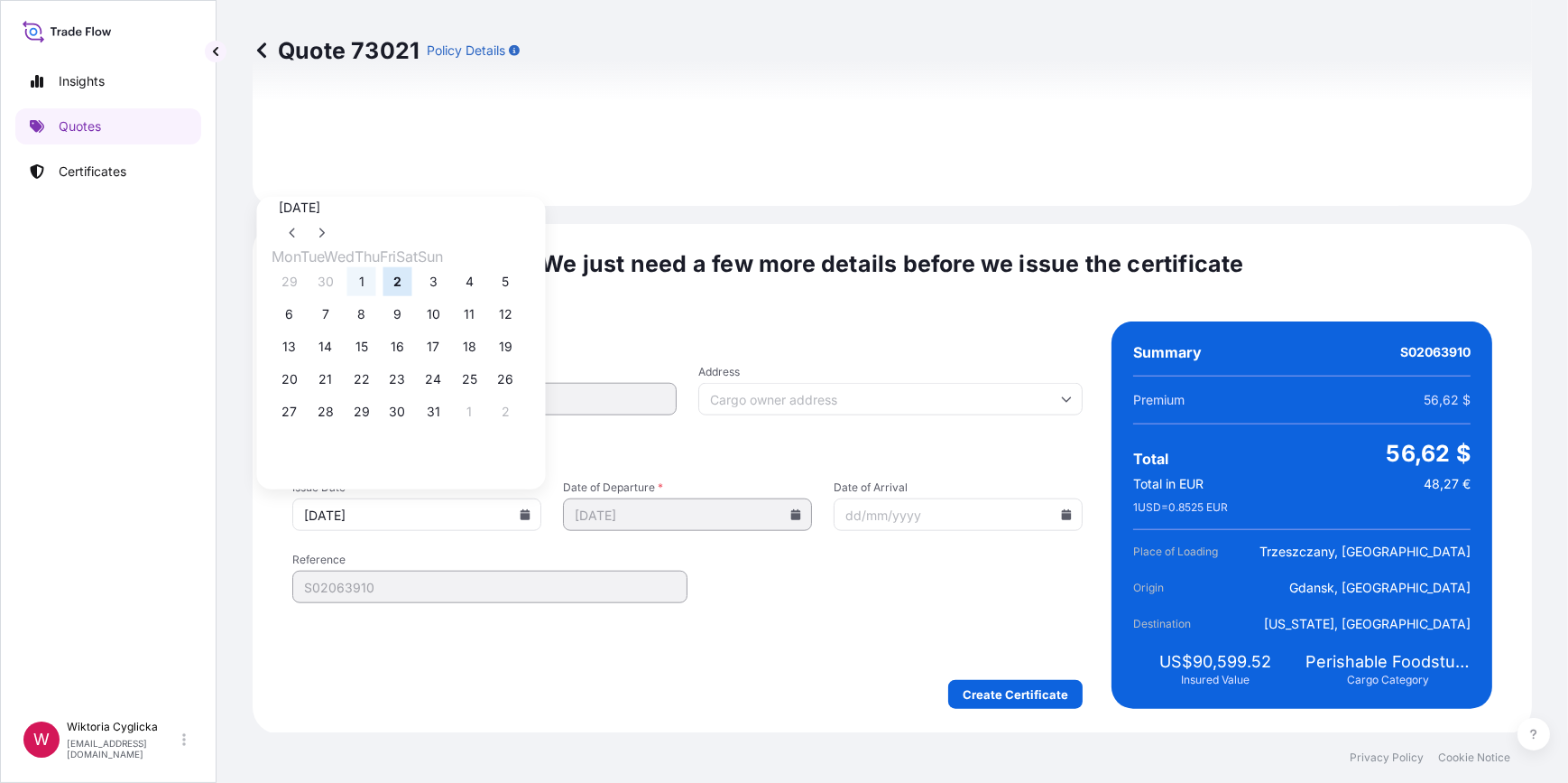
click at [377, 278] on button "1" at bounding box center [361, 281] width 29 height 29
type input "[DATE]"
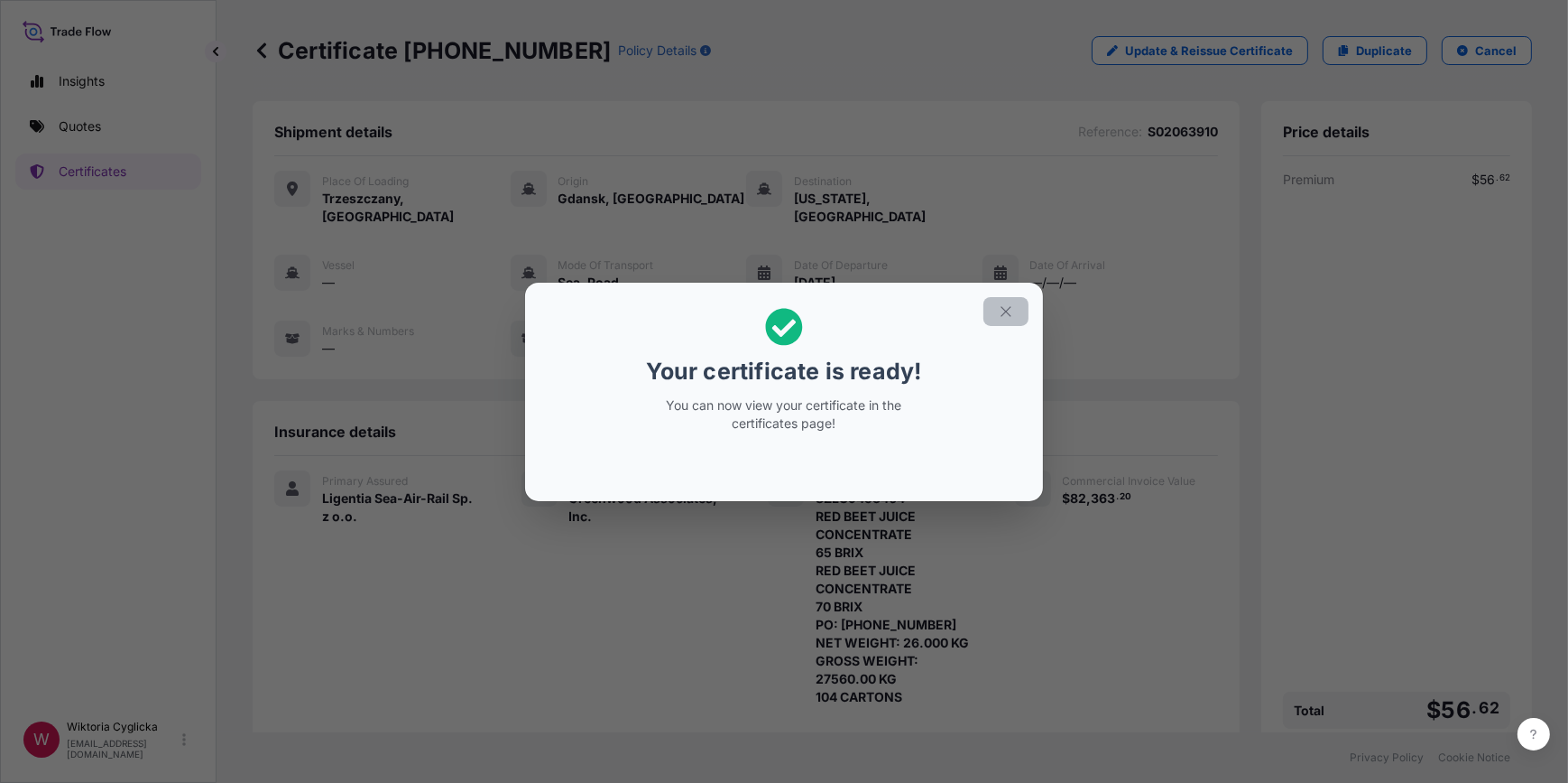
click at [1007, 312] on icon "button" at bounding box center [1006, 311] width 10 height 10
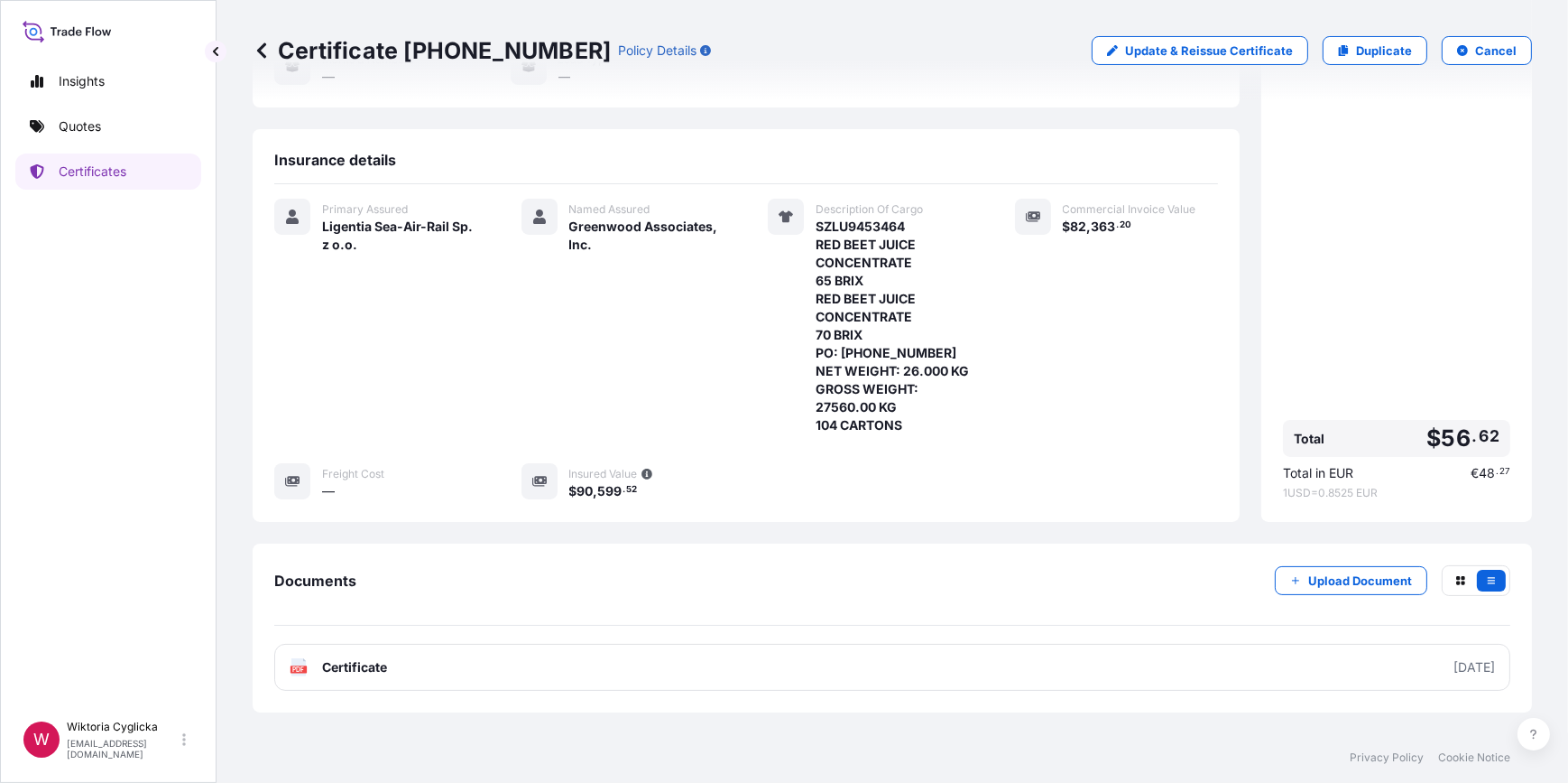
scroll to position [331, 0]
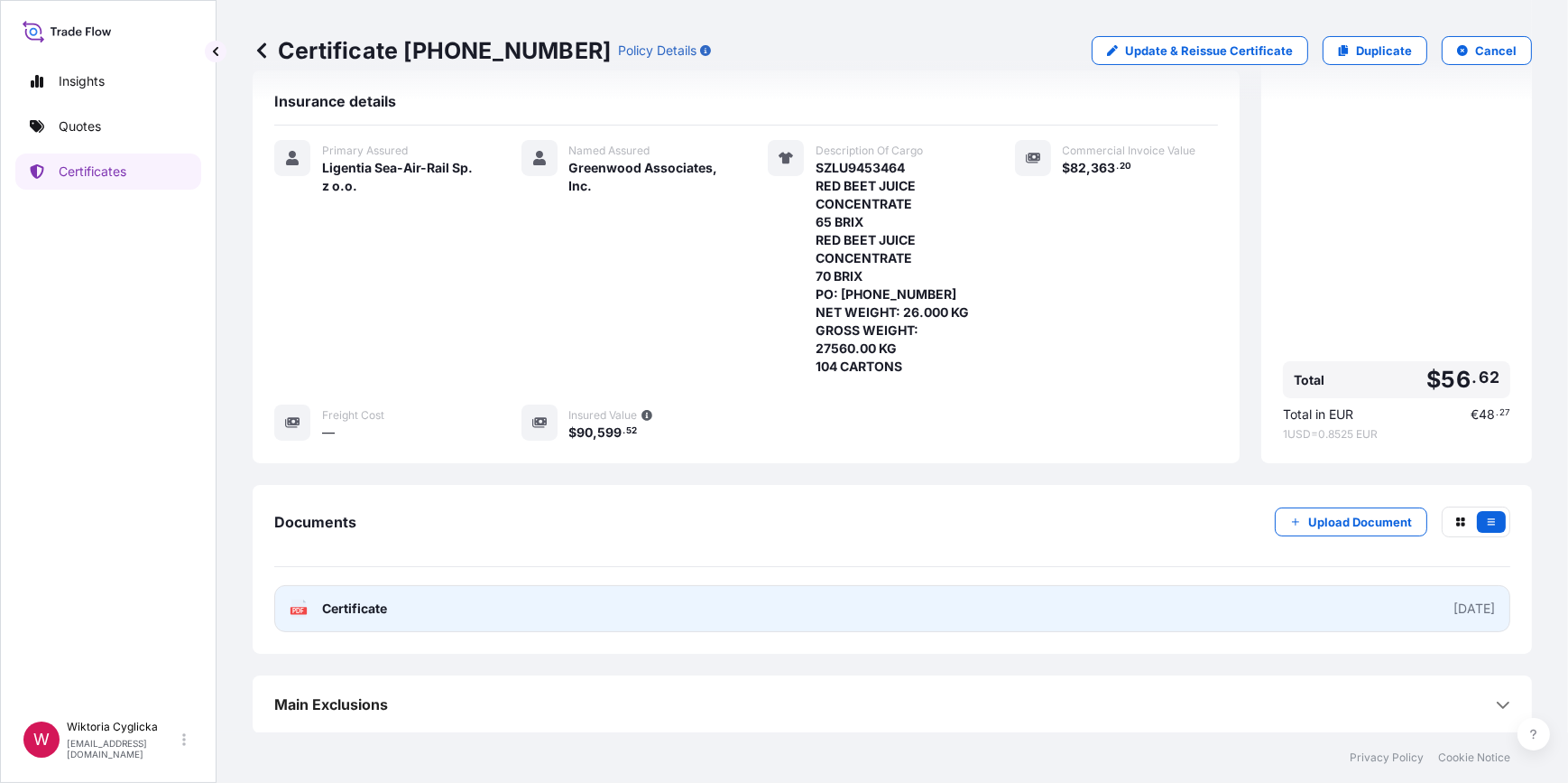
click at [642, 620] on link "PDF Certificate [DATE]" at bounding box center [893, 609] width 1237 height 47
